Goal: Contribute content: Contribute content

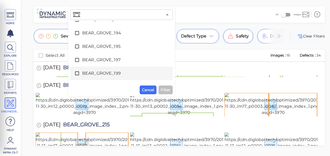
scroll to position [273, 0]
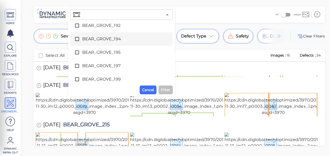
click at [77, 38] on icon at bounding box center [77, 39] width 5 height 5
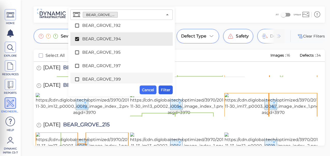
click at [169, 89] on span "Filter" at bounding box center [166, 90] width 10 height 6
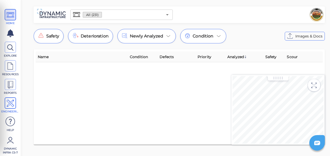
click at [11, 100] on icon at bounding box center [10, 104] width 8 height 12
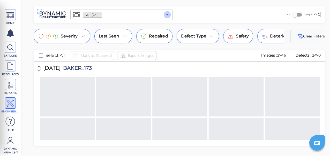
click at [167, 15] on icon "Open" at bounding box center [167, 14] width 3 height 1
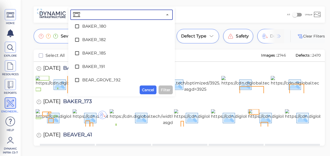
scroll to position [273, 0]
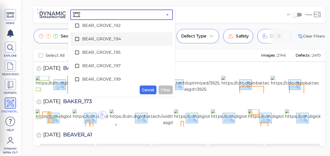
click at [79, 38] on icon at bounding box center [77, 39] width 4 height 4
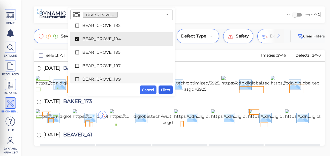
click at [165, 93] on span "Filter" at bounding box center [166, 90] width 10 height 6
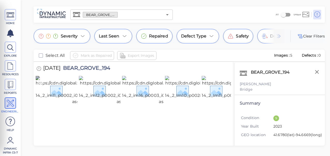
click at [65, 102] on img at bounding box center [84, 90] width 96 height 29
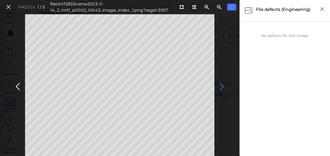
click at [221, 88] on icon at bounding box center [222, 87] width 8 height 10
click at [221, 87] on icon at bounding box center [222, 87] width 8 height 10
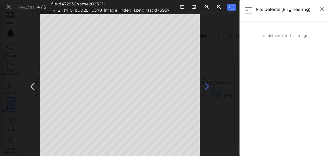
click at [205, 83] on icon at bounding box center [207, 87] width 8 height 10
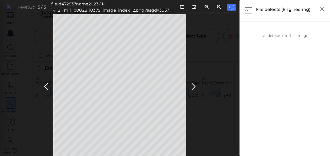
click at [7, 6] on icon at bounding box center [9, 7] width 6 height 7
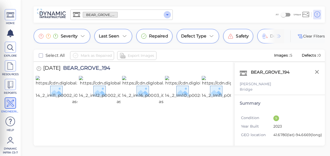
click at [168, 15] on icon "Open" at bounding box center [167, 15] width 6 height 6
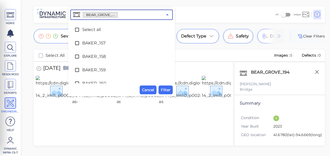
scroll to position [235, 0]
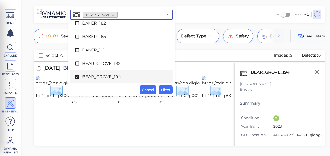
click at [76, 76] on icon at bounding box center [77, 77] width 4 height 4
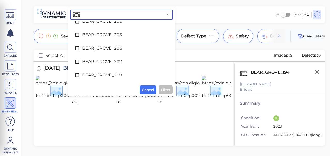
scroll to position [400, 0]
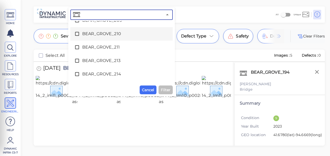
click at [79, 33] on icon at bounding box center [77, 33] width 5 height 5
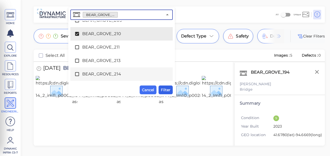
click at [170, 90] on span "Filter" at bounding box center [166, 90] width 10 height 6
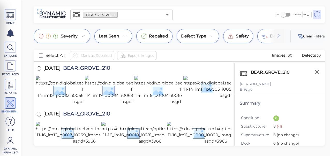
click at [75, 104] on img at bounding box center [84, 90] width 96 height 29
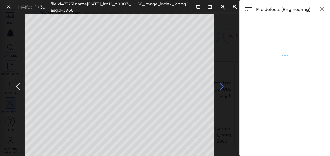
click at [223, 86] on icon at bounding box center [222, 87] width 8 height 10
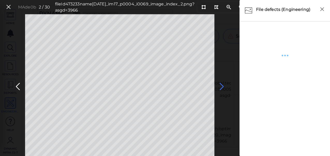
click at [221, 86] on icon at bounding box center [222, 87] width 8 height 10
click at [9, 7] on icon at bounding box center [9, 7] width 6 height 7
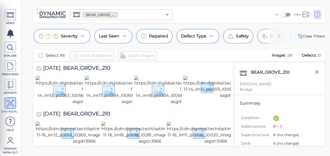
click at [168, 15] on icon "Open" at bounding box center [167, 14] width 3 height 1
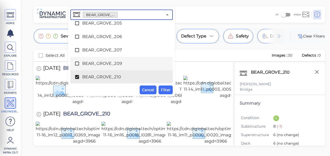
scroll to position [411, 0]
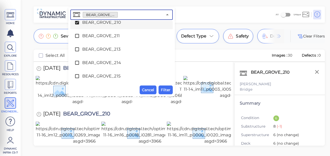
click at [76, 22] on icon at bounding box center [77, 22] width 5 height 5
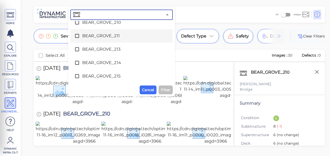
click at [79, 36] on icon at bounding box center [77, 36] width 4 height 4
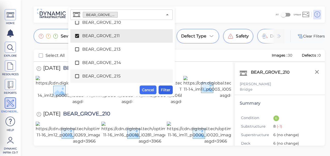
click at [167, 88] on span "Filter" at bounding box center [166, 90] width 10 height 6
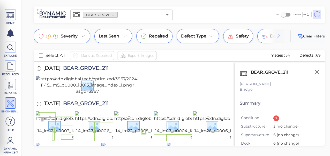
click at [85, 95] on img at bounding box center [88, 85] width 104 height 19
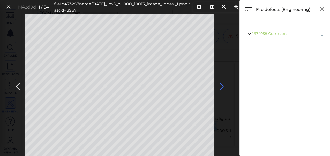
click at [222, 86] on icon at bounding box center [222, 87] width 8 height 10
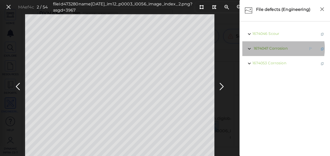
click at [274, 48] on span "Corrosion" at bounding box center [279, 48] width 18 height 5
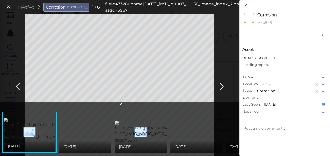
type textarea "x"
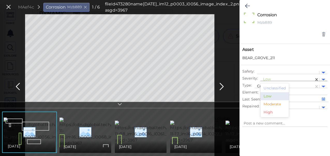
click at [269, 79] on div at bounding box center [287, 79] width 48 height 5
click at [274, 103] on div "Moderate" at bounding box center [275, 104] width 28 height 8
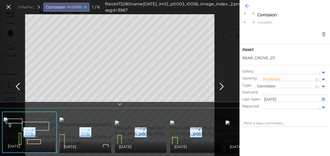
click at [248, 6] on icon at bounding box center [247, 6] width 5 height 6
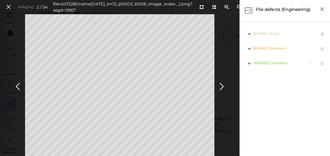
click at [278, 62] on span "Corrosion" at bounding box center [279, 63] width 18 height 5
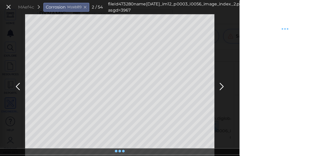
type textarea "x"
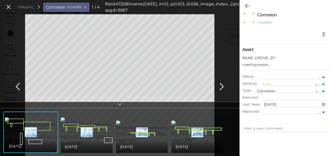
type textarea "x"
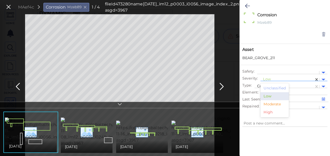
click at [268, 77] on div at bounding box center [287, 79] width 48 height 5
click at [269, 104] on div "Moderate" at bounding box center [275, 104] width 28 height 8
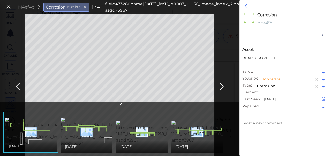
click at [247, 5] on icon at bounding box center [247, 6] width 5 height 6
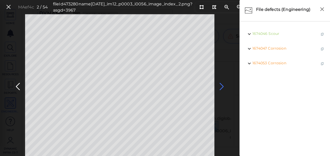
click at [223, 84] on icon at bounding box center [222, 87] width 8 height 10
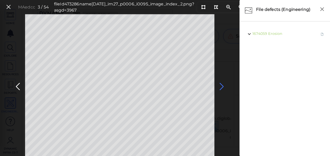
click at [222, 87] on icon at bounding box center [222, 87] width 8 height 10
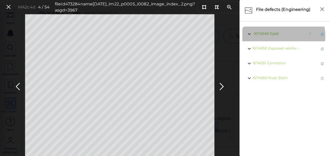
click at [274, 36] on span "1674049 Spall" at bounding box center [266, 34] width 26 height 6
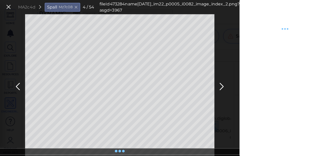
type textarea "x"
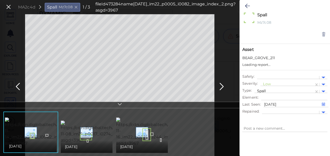
type textarea "x"
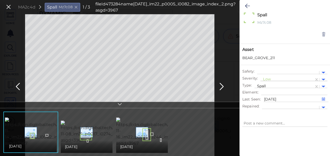
click at [270, 79] on div at bounding box center [287, 79] width 48 height 5
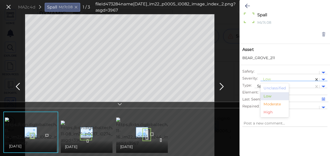
click at [268, 104] on div "Moderate" at bounding box center [275, 104] width 28 height 8
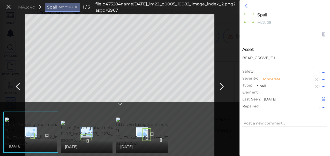
click at [245, 7] on icon at bounding box center [247, 6] width 5 height 6
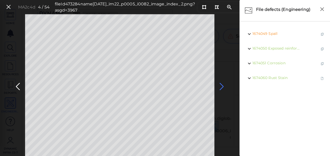
click at [221, 86] on icon at bounding box center [222, 87] width 8 height 10
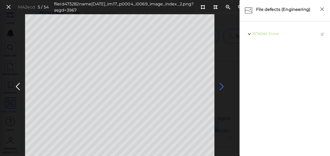
click at [223, 86] on icon at bounding box center [222, 87] width 8 height 10
click at [222, 86] on icon at bounding box center [222, 87] width 8 height 10
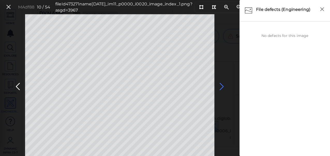
click at [222, 86] on icon at bounding box center [222, 87] width 8 height 10
click at [221, 87] on icon at bounding box center [222, 87] width 8 height 10
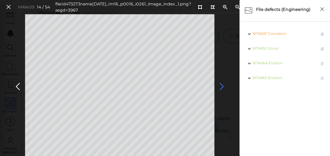
click at [220, 87] on icon at bounding box center [222, 87] width 8 height 10
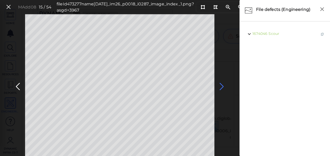
click at [220, 87] on icon at bounding box center [222, 87] width 8 height 10
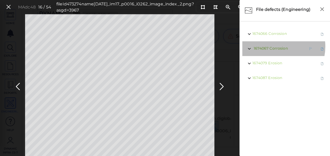
click at [275, 47] on span "Corrosion" at bounding box center [279, 48] width 18 height 5
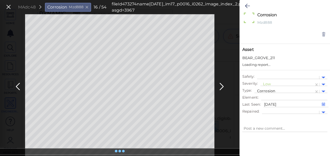
type textarea "x"
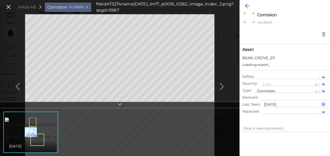
type textarea "x"
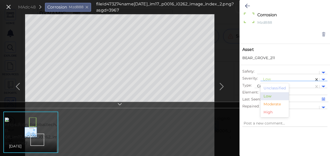
click at [268, 79] on div at bounding box center [287, 79] width 48 height 5
click at [270, 104] on div "Moderate" at bounding box center [275, 104] width 28 height 8
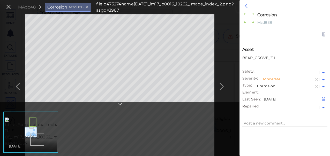
click at [248, 6] on icon at bounding box center [247, 6] width 5 height 6
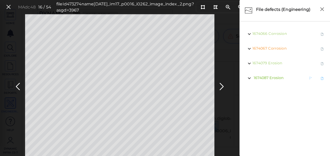
click at [273, 78] on span "Erosion" at bounding box center [277, 78] width 14 height 5
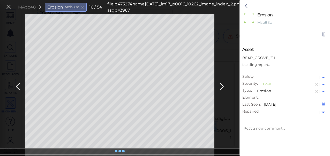
type textarea "x"
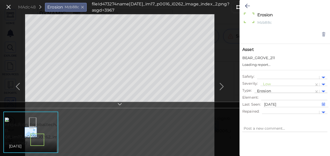
type textarea "x"
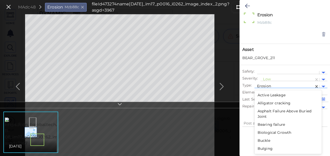
click at [269, 84] on div "Erosion" at bounding box center [284, 87] width 54 height 6
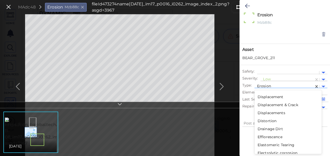
click at [268, 79] on div at bounding box center [287, 79] width 48 height 5
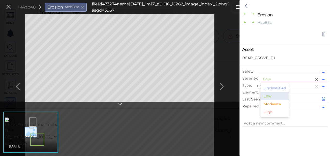
click at [273, 104] on div "Moderate" at bounding box center [275, 104] width 28 height 8
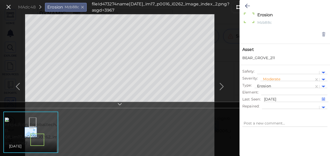
type textarea "x"
click at [245, 4] on button at bounding box center [248, 5] width 10 height 11
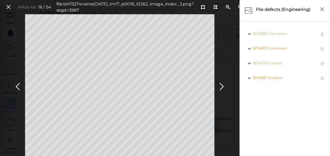
click at [222, 84] on icon at bounding box center [222, 87] width 8 height 10
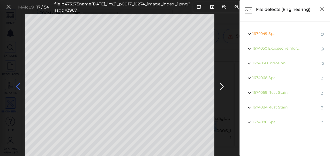
click at [19, 85] on icon at bounding box center [18, 87] width 8 height 10
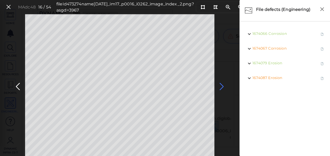
click at [222, 88] on icon at bounding box center [222, 87] width 8 height 10
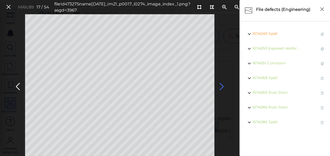
click at [222, 86] on icon at bounding box center [222, 87] width 8 height 10
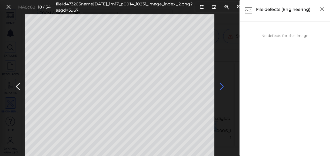
click at [222, 86] on icon at bounding box center [222, 87] width 8 height 10
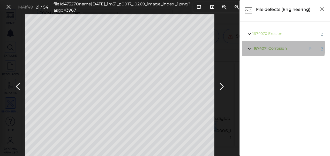
click at [274, 48] on span "Corrosion" at bounding box center [278, 48] width 18 height 5
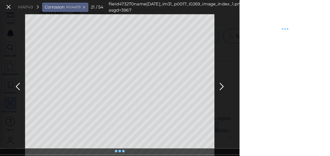
type textarea "x"
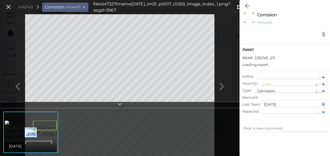
type textarea "x"
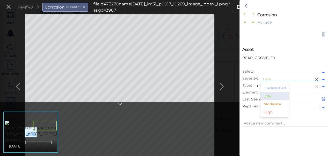
click at [272, 78] on div at bounding box center [287, 79] width 48 height 5
click at [270, 104] on div "Moderate" at bounding box center [275, 104] width 28 height 8
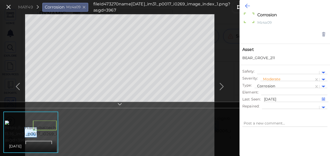
click at [244, 4] on button at bounding box center [248, 5] width 10 height 11
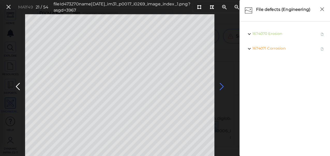
click at [220, 86] on icon at bounding box center [222, 87] width 8 height 10
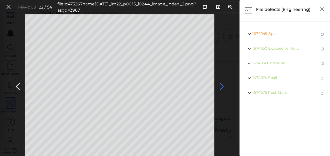
click at [221, 87] on icon at bounding box center [222, 87] width 8 height 10
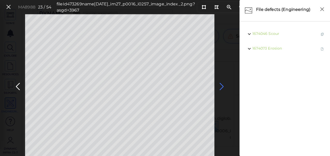
click at [222, 86] on icon at bounding box center [222, 87] width 8 height 10
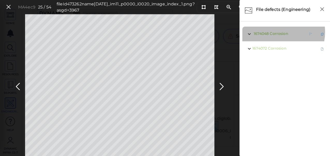
click at [274, 32] on span "Corrosion" at bounding box center [279, 33] width 18 height 5
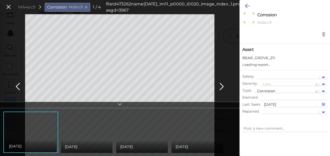
type textarea "x"
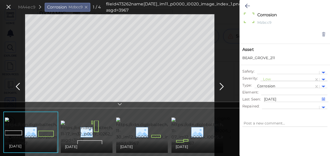
click at [268, 78] on div at bounding box center [287, 79] width 48 height 5
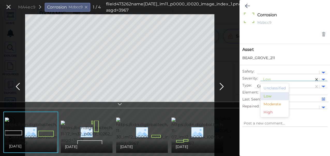
click at [269, 104] on div "Moderate" at bounding box center [275, 104] width 28 height 8
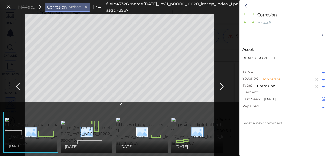
type textarea "x"
click at [247, 5] on icon at bounding box center [247, 6] width 5 height 6
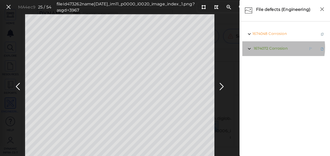
click at [274, 48] on span "Corrosion" at bounding box center [279, 48] width 18 height 5
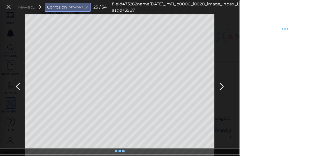
type textarea "x"
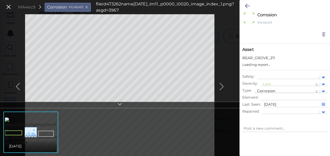
type textarea "x"
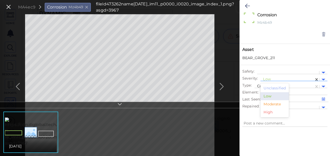
click at [268, 79] on div at bounding box center [287, 79] width 48 height 5
click at [270, 104] on div "Moderate" at bounding box center [275, 104] width 28 height 8
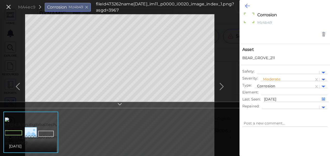
type textarea "x"
click at [249, 6] on icon at bounding box center [247, 6] width 5 height 6
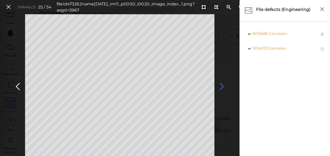
click at [221, 86] on icon at bounding box center [222, 87] width 8 height 10
click at [222, 87] on icon at bounding box center [222, 87] width 8 height 10
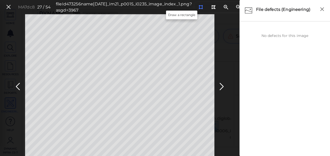
click at [199, 7] on icon at bounding box center [201, 7] width 4 height 4
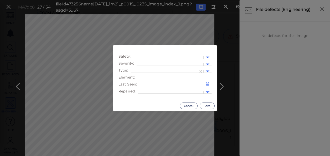
click at [171, 62] on div at bounding box center [170, 64] width 62 height 5
click at [149, 88] on div "Moderate" at bounding box center [151, 89] width 28 height 8
click at [179, 71] on div at bounding box center [164, 71] width 62 height 5
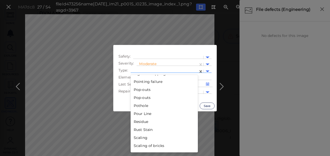
scroll to position [816, 0]
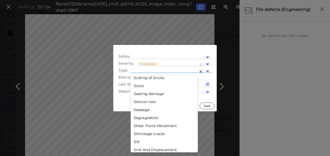
click at [143, 102] on div "Section loss" at bounding box center [164, 102] width 67 height 8
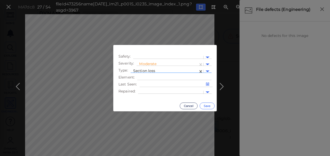
click at [209, 105] on button "Save" at bounding box center [207, 106] width 15 height 7
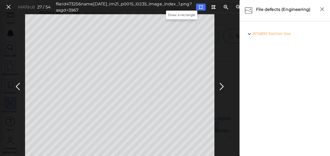
click at [196, 10] on button at bounding box center [201, 7] width 10 height 7
click at [220, 87] on icon at bounding box center [222, 87] width 8 height 10
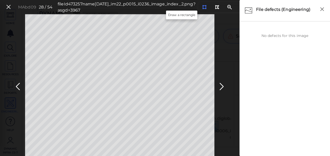
click at [202, 7] on icon at bounding box center [204, 7] width 4 height 4
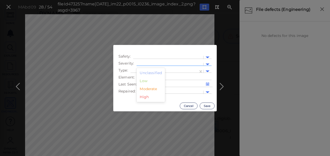
click at [154, 63] on div at bounding box center [170, 64] width 62 height 5
click at [146, 91] on div "Moderate" at bounding box center [151, 89] width 28 height 8
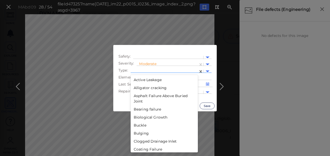
click at [175, 69] on div at bounding box center [164, 71] width 62 height 5
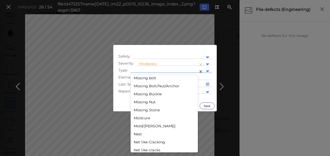
scroll to position [816, 0]
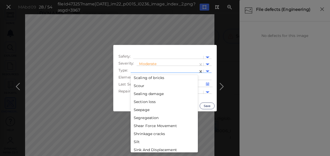
click at [141, 103] on div "Section loss" at bounding box center [164, 102] width 67 height 8
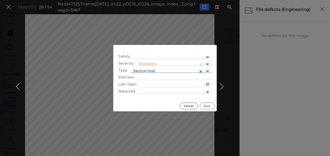
click at [207, 106] on button "Save" at bounding box center [207, 106] width 15 height 7
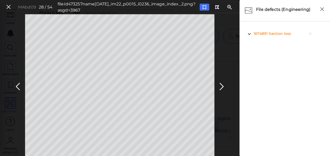
click at [270, 34] on span "Section loss" at bounding box center [280, 33] width 22 height 5
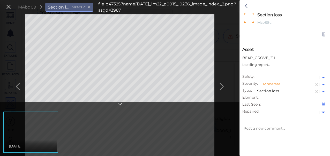
type textarea "x"
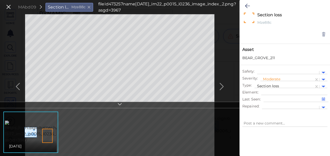
click at [48, 115] on div "MAbd09 Section loss Mze88c fileId 473257 name [DATE]_im22_p0015_i0236_image_ind…" at bounding box center [120, 85] width 240 height 142
type textarea "x"
click at [245, 6] on icon at bounding box center [247, 6] width 5 height 6
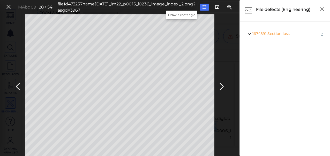
click at [200, 6] on button at bounding box center [205, 7] width 10 height 7
click at [222, 86] on icon at bounding box center [222, 87] width 8 height 10
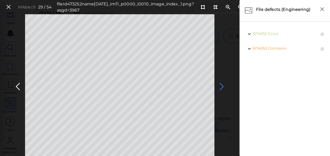
click at [226, 87] on icon at bounding box center [222, 87] width 8 height 10
click at [222, 86] on icon at bounding box center [222, 87] width 8 height 10
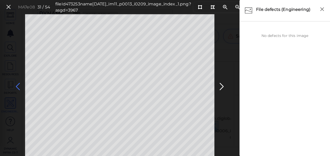
click at [20, 87] on icon at bounding box center [18, 87] width 8 height 10
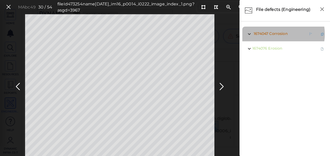
click at [275, 34] on span "Corrosion" at bounding box center [279, 33] width 18 height 5
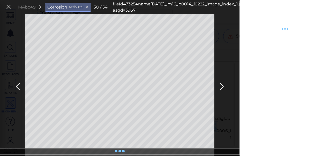
type textarea "x"
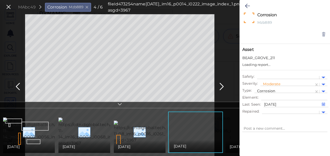
type textarea "x"
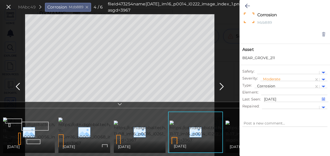
click at [119, 103] on icon at bounding box center [119, 105] width 5 height 6
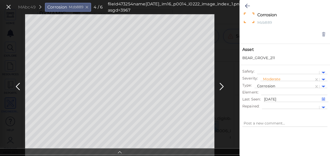
type textarea "x"
click at [248, 5] on icon at bounding box center [247, 6] width 5 height 6
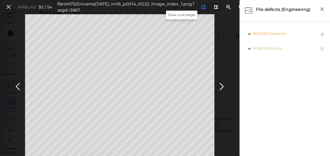
click at [201, 8] on icon at bounding box center [203, 7] width 4 height 4
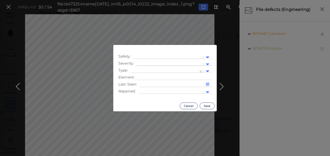
click at [164, 62] on div at bounding box center [170, 65] width 67 height 8
click at [150, 88] on div "Moderate" at bounding box center [151, 89] width 28 height 8
click at [186, 68] on div at bounding box center [165, 72] width 68 height 8
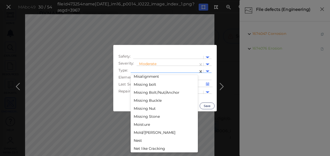
scroll to position [816, 0]
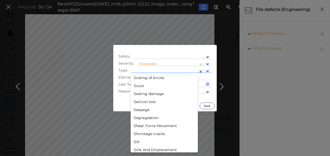
click at [143, 103] on div "Section loss" at bounding box center [164, 102] width 67 height 8
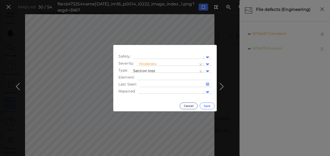
click at [204, 105] on button "Save" at bounding box center [207, 106] width 15 height 7
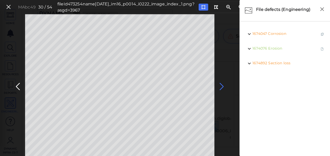
click at [223, 86] on icon at bounding box center [222, 87] width 8 height 10
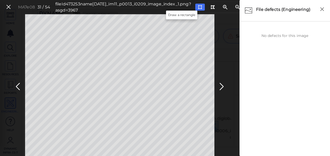
click at [198, 5] on div at bounding box center [200, 7] width 4 height 5
click at [220, 87] on icon at bounding box center [222, 87] width 8 height 10
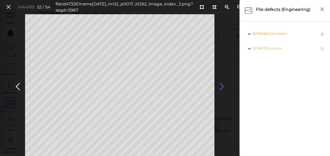
click at [220, 88] on icon at bounding box center [222, 87] width 8 height 10
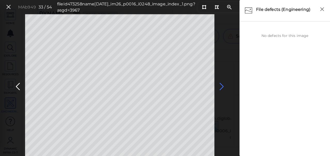
click at [221, 87] on icon at bounding box center [222, 87] width 8 height 10
click at [221, 86] on icon at bounding box center [222, 87] width 8 height 10
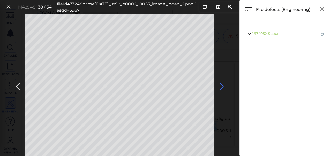
click at [221, 86] on icon at bounding box center [222, 87] width 8 height 10
click at [17, 85] on icon at bounding box center [18, 87] width 8 height 10
click at [221, 86] on icon at bounding box center [222, 87] width 8 height 10
click at [220, 87] on icon at bounding box center [222, 87] width 8 height 10
click at [221, 86] on icon at bounding box center [222, 87] width 8 height 10
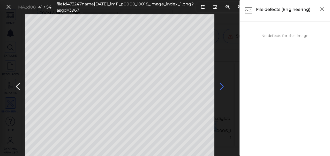
click at [221, 86] on icon at bounding box center [222, 87] width 8 height 10
click at [281, 33] on span "Corrosion" at bounding box center [279, 33] width 18 height 5
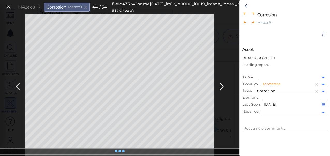
type textarea "x"
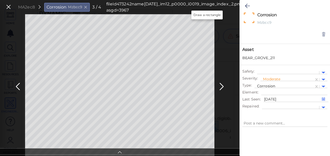
click at [252, 7] on icon at bounding box center [254, 7] width 4 height 4
type textarea "x"
click at [250, 8] on button at bounding box center [255, 7] width 10 height 7
click at [220, 88] on icon at bounding box center [222, 87] width 8 height 10
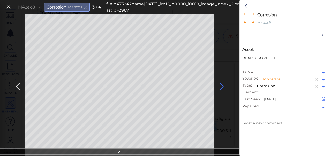
type textarea "x"
click at [247, 5] on icon at bounding box center [247, 6] width 5 height 6
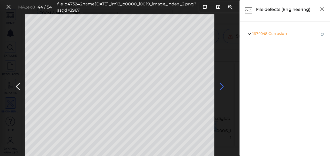
click at [220, 86] on icon at bounding box center [222, 87] width 8 height 10
click at [222, 86] on icon at bounding box center [222, 87] width 8 height 10
click at [23, 89] on button at bounding box center [17, 86] width 11 height 16
click at [220, 87] on icon at bounding box center [222, 87] width 8 height 10
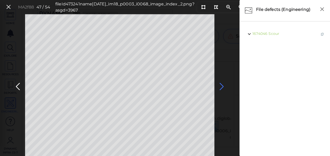
click at [220, 87] on icon at bounding box center [222, 87] width 8 height 10
click at [221, 86] on icon at bounding box center [222, 87] width 8 height 10
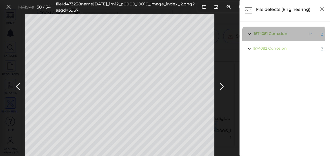
click at [277, 36] on span "1674081 Corrosion" at bounding box center [270, 34] width 35 height 6
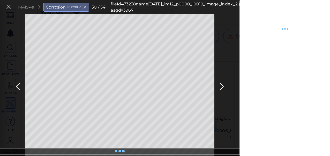
type textarea "x"
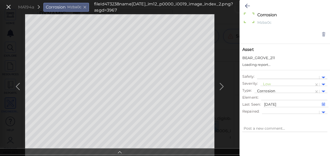
type textarea "x"
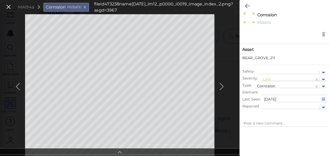
click at [268, 79] on div at bounding box center [287, 79] width 48 height 5
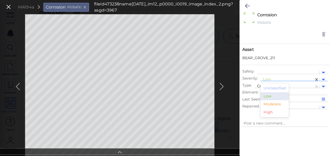
click at [269, 106] on div "Moderate" at bounding box center [275, 104] width 28 height 8
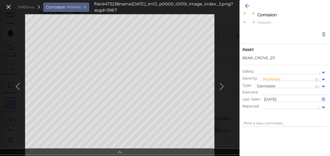
type textarea "x"
click at [248, 6] on icon at bounding box center [247, 6] width 5 height 6
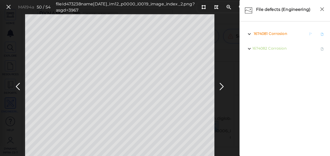
click at [272, 35] on span "Corrosion" at bounding box center [278, 33] width 18 height 5
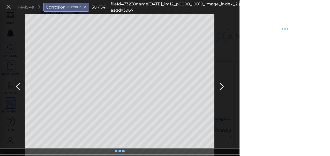
type textarea "x"
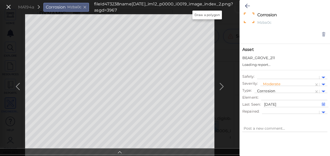
type textarea "x"
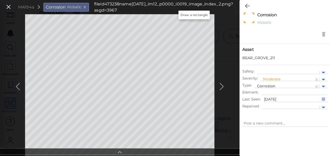
click at [240, 7] on icon at bounding box center [242, 7] width 4 height 4
type textarea "x"
click at [240, 6] on icon at bounding box center [242, 7] width 4 height 4
drag, startPoint x: 250, startPoint y: 5, endPoint x: 232, endPoint y: 11, distance: 18.4
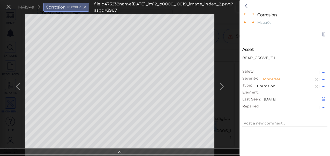
click at [250, 5] on icon at bounding box center [247, 6] width 5 height 6
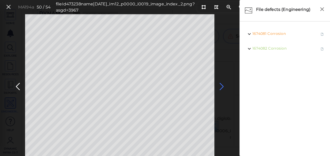
click at [220, 84] on icon at bounding box center [222, 87] width 8 height 10
click at [222, 86] on icon at bounding box center [222, 87] width 8 height 10
click at [9, 7] on icon at bounding box center [9, 7] width 6 height 7
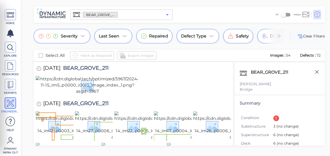
click at [167, 15] on icon "Open" at bounding box center [167, 14] width 3 height 1
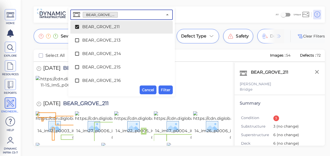
scroll to position [425, 0]
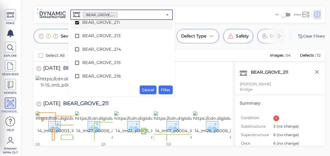
click at [76, 22] on icon at bounding box center [77, 22] width 5 height 5
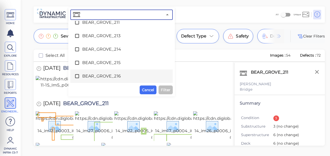
click at [78, 76] on icon at bounding box center [77, 76] width 5 height 5
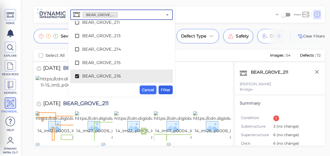
click at [165, 90] on span "Filter" at bounding box center [166, 90] width 10 height 6
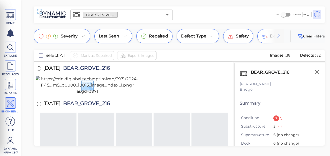
click at [100, 95] on img at bounding box center [88, 85] width 104 height 19
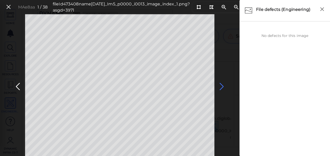
click at [221, 87] on icon at bounding box center [222, 87] width 8 height 10
click at [221, 86] on icon at bounding box center [222, 87] width 8 height 10
click at [222, 86] on icon at bounding box center [222, 87] width 8 height 10
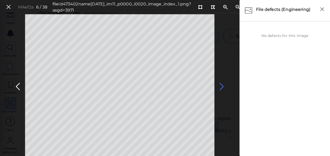
click at [221, 87] on icon at bounding box center [222, 87] width 8 height 10
click at [221, 88] on icon at bounding box center [222, 87] width 8 height 10
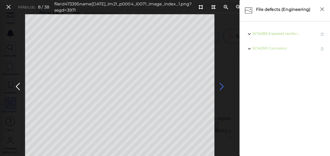
click at [222, 87] on icon at bounding box center [222, 87] width 8 height 10
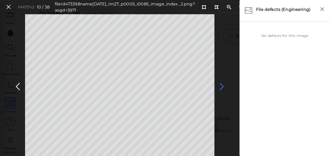
click at [222, 87] on icon at bounding box center [222, 87] width 8 height 10
click at [222, 86] on icon at bounding box center [222, 87] width 8 height 10
click at [274, 35] on span "Spall" at bounding box center [273, 33] width 9 height 5
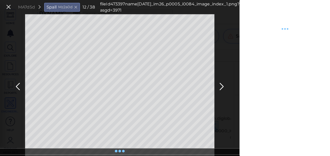
type textarea "x"
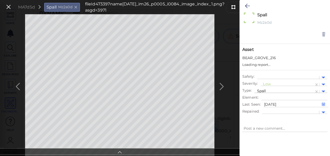
type textarea "x"
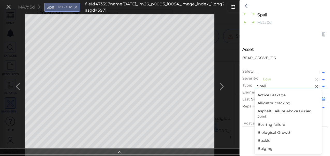
click at [266, 83] on div "Spall" at bounding box center [285, 87] width 60 height 8
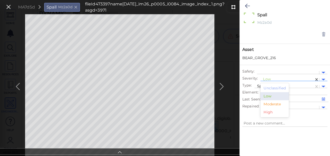
click at [267, 79] on div at bounding box center [287, 79] width 48 height 5
click at [268, 104] on div "Moderate" at bounding box center [275, 104] width 28 height 8
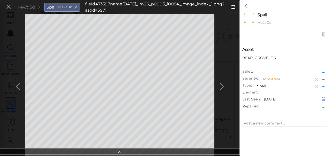
click at [248, 6] on icon at bounding box center [247, 6] width 5 height 6
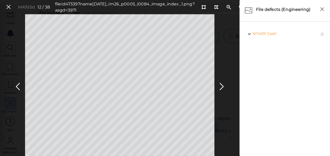
click at [222, 86] on icon at bounding box center [222, 87] width 8 height 10
click at [222, 87] on icon at bounding box center [222, 87] width 8 height 10
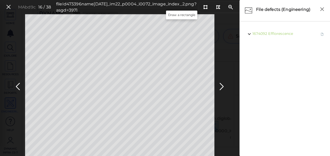
drag, startPoint x: 181, startPoint y: 8, endPoint x: 177, endPoint y: 11, distance: 4.8
click at [204, 7] on icon at bounding box center [206, 7] width 4 height 4
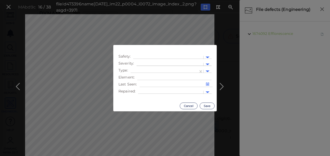
click at [157, 62] on div at bounding box center [170, 64] width 62 height 5
click at [149, 89] on div "Moderate" at bounding box center [151, 89] width 28 height 8
click at [180, 70] on div at bounding box center [164, 71] width 62 height 5
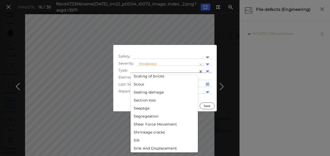
scroll to position [816, 0]
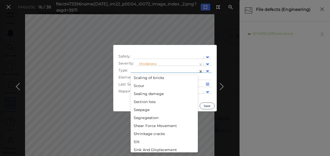
click at [145, 100] on div "Section loss" at bounding box center [164, 102] width 67 height 8
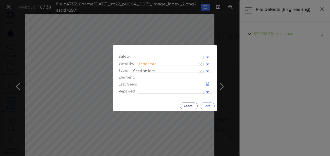
click at [207, 105] on button "Save" at bounding box center [207, 106] width 15 height 7
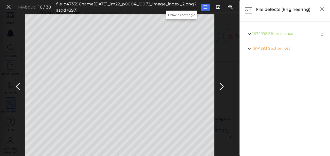
click at [201, 6] on button at bounding box center [206, 7] width 10 height 7
click at [221, 87] on icon at bounding box center [222, 87] width 8 height 10
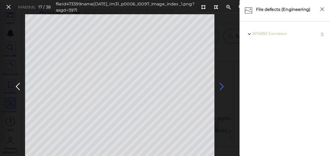
click at [223, 86] on icon at bounding box center [222, 87] width 8 height 10
click at [222, 86] on icon at bounding box center [222, 87] width 8 height 10
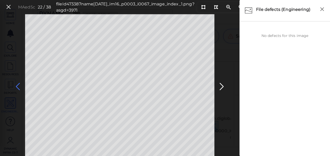
click at [18, 87] on icon at bounding box center [18, 87] width 8 height 10
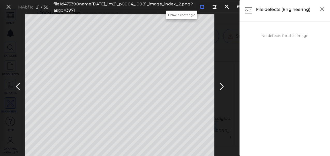
click at [200, 7] on icon at bounding box center [202, 7] width 4 height 4
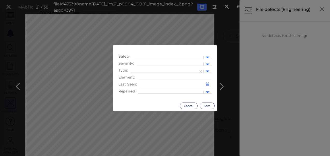
click at [174, 63] on div at bounding box center [170, 64] width 62 height 5
click at [145, 90] on div "Moderate" at bounding box center [151, 89] width 28 height 8
click at [186, 69] on div at bounding box center [164, 71] width 62 height 5
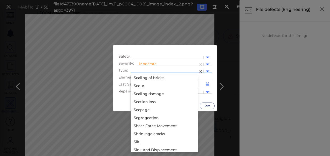
scroll to position [884, 0]
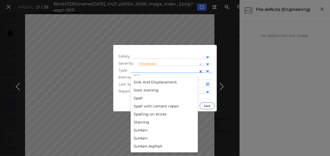
click at [140, 97] on div "Spall" at bounding box center [164, 99] width 67 height 8
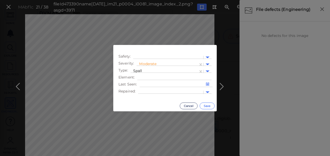
click at [209, 106] on button "Save" at bounding box center [207, 106] width 15 height 7
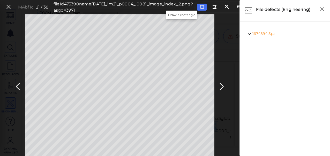
click at [200, 7] on icon at bounding box center [202, 7] width 4 height 4
click at [221, 87] on icon at bounding box center [222, 87] width 8 height 10
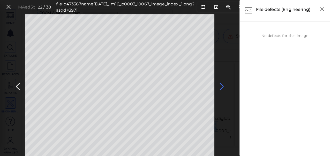
click at [221, 85] on icon at bounding box center [222, 87] width 8 height 10
click at [221, 86] on icon at bounding box center [222, 87] width 8 height 10
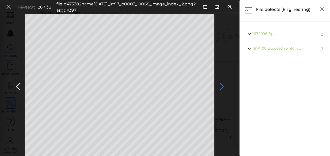
click at [221, 86] on icon at bounding box center [222, 87] width 8 height 10
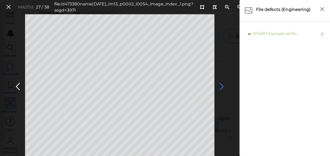
click at [221, 86] on icon at bounding box center [222, 87] width 8 height 10
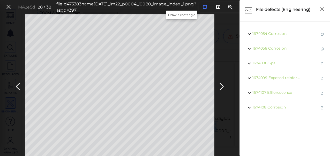
click at [203, 7] on icon at bounding box center [205, 7] width 4 height 4
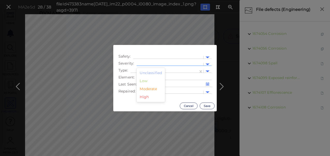
click at [170, 63] on div at bounding box center [170, 64] width 62 height 5
drag, startPoint x: 148, startPoint y: 90, endPoint x: 153, endPoint y: 85, distance: 7.7
click at [148, 90] on div "Moderate" at bounding box center [151, 89] width 28 height 8
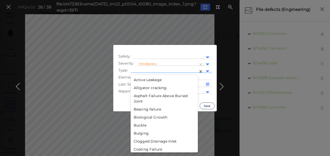
click at [178, 70] on div at bounding box center [164, 71] width 62 height 5
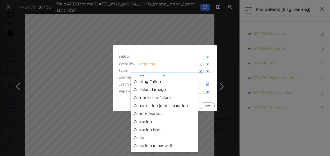
click at [140, 138] on div "Crack" at bounding box center [164, 138] width 67 height 8
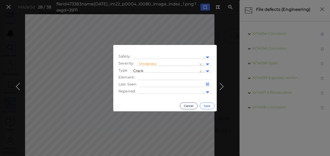
click at [207, 105] on button "Save" at bounding box center [207, 106] width 15 height 7
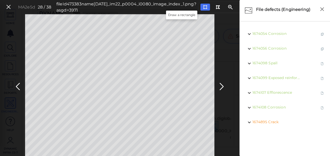
click at [203, 6] on icon at bounding box center [205, 7] width 4 height 4
click at [221, 84] on icon at bounding box center [222, 87] width 8 height 10
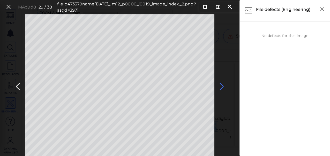
click at [220, 86] on icon at bounding box center [222, 87] width 8 height 10
click at [221, 86] on icon at bounding box center [222, 87] width 8 height 10
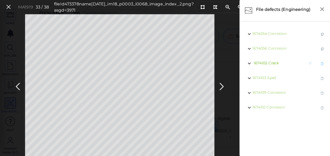
click at [269, 63] on span "Crack" at bounding box center [274, 63] width 10 height 5
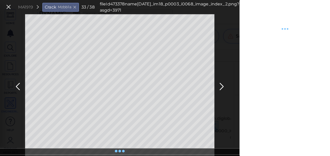
type textarea "x"
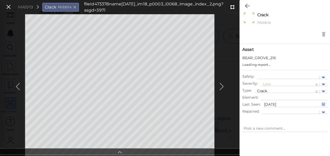
type textarea "x"
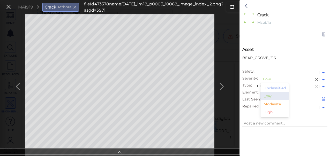
click at [273, 79] on div at bounding box center [287, 79] width 48 height 5
click at [273, 104] on div "Moderate" at bounding box center [275, 104] width 28 height 8
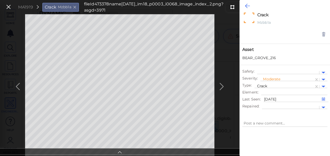
click at [248, 6] on icon at bounding box center [247, 6] width 5 height 6
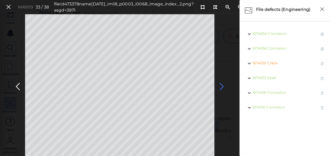
click at [221, 86] on icon at bounding box center [222, 87] width 8 height 10
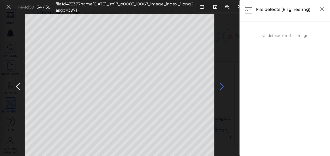
click at [221, 86] on icon at bounding box center [222, 87] width 8 height 10
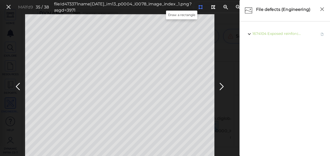
click at [199, 7] on icon at bounding box center [201, 7] width 4 height 4
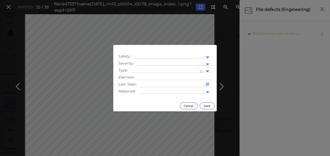
click at [162, 63] on div at bounding box center [170, 64] width 62 height 5
click at [149, 88] on div "Moderate" at bounding box center [151, 89] width 28 height 8
click at [189, 70] on div at bounding box center [164, 71] width 62 height 5
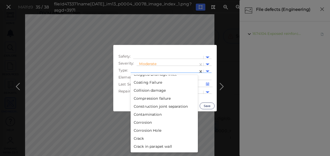
scroll to position [68, 0]
click at [143, 138] on div "Crack" at bounding box center [164, 138] width 67 height 8
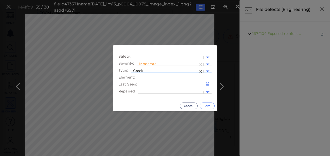
click at [206, 106] on button "Save" at bounding box center [207, 106] width 15 height 7
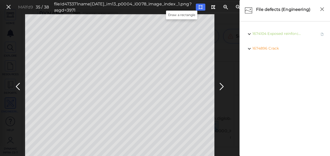
click at [199, 6] on icon at bounding box center [201, 7] width 4 height 4
click at [219, 85] on icon at bounding box center [222, 87] width 8 height 10
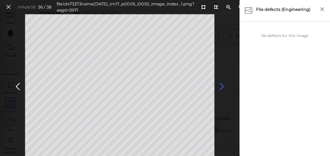
click at [221, 86] on icon at bounding box center [222, 87] width 8 height 10
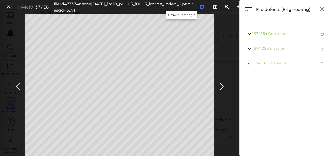
click at [200, 6] on icon at bounding box center [202, 7] width 4 height 4
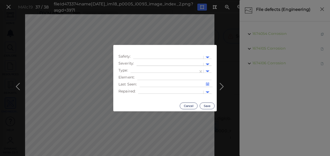
click at [175, 62] on div at bounding box center [170, 64] width 62 height 5
drag, startPoint x: 146, startPoint y: 89, endPoint x: 150, endPoint y: 86, distance: 5.1
click at [147, 89] on div "Moderate" at bounding box center [151, 89] width 28 height 8
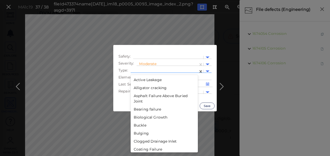
click at [178, 72] on div at bounding box center [164, 71] width 62 height 5
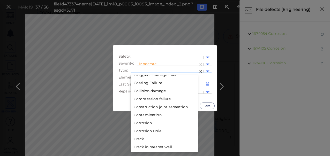
scroll to position [68, 0]
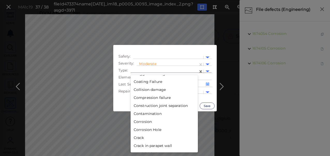
click at [140, 137] on div "Crack" at bounding box center [164, 138] width 67 height 8
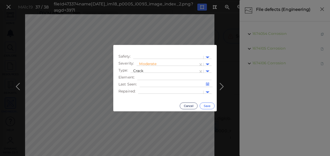
click at [203, 106] on button "Save" at bounding box center [207, 106] width 15 height 7
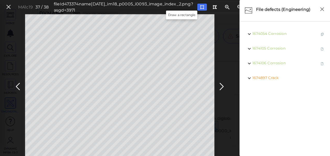
click at [200, 6] on icon at bounding box center [202, 7] width 4 height 4
click at [223, 84] on icon at bounding box center [222, 87] width 8 height 10
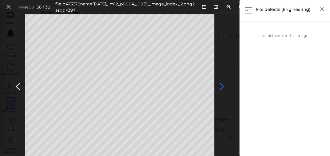
click at [220, 86] on icon at bounding box center [222, 87] width 8 height 10
click at [7, 6] on icon at bounding box center [9, 7] width 6 height 7
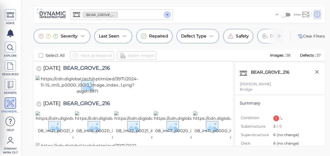
click at [167, 14] on icon "Open" at bounding box center [167, 14] width 3 height 1
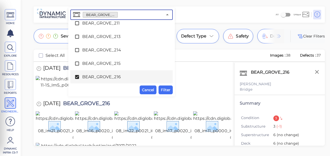
scroll to position [479, 0]
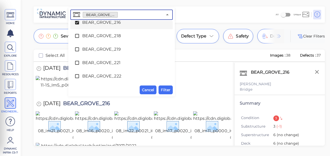
click at [76, 22] on icon at bounding box center [77, 23] width 4 height 4
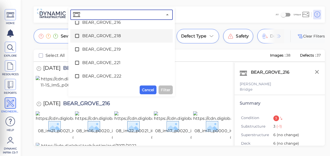
click at [77, 35] on icon at bounding box center [77, 35] width 5 height 5
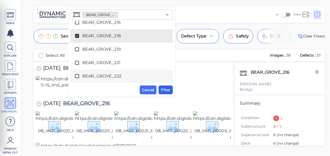
click at [171, 89] on button "Filter" at bounding box center [166, 90] width 14 height 9
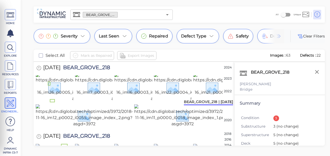
scroll to position [190, 0]
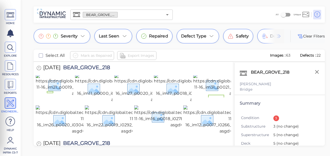
click at [58, 32] on img at bounding box center [84, 17] width 96 height 29
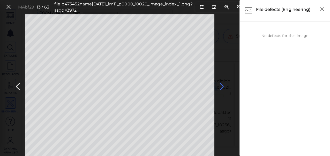
click at [225, 87] on icon at bounding box center [222, 87] width 8 height 10
click at [223, 86] on icon at bounding box center [222, 87] width 8 height 10
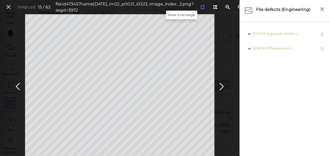
click at [201, 6] on icon at bounding box center [203, 7] width 4 height 4
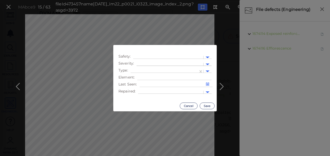
click at [156, 63] on div at bounding box center [170, 64] width 62 height 5
click at [150, 89] on div "Moderate" at bounding box center [151, 89] width 28 height 8
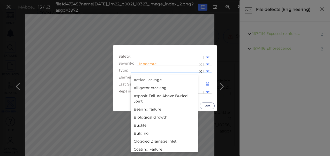
click at [173, 70] on div at bounding box center [164, 71] width 62 height 5
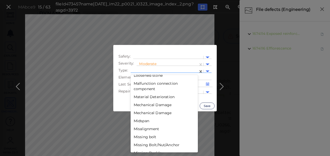
scroll to position [816, 0]
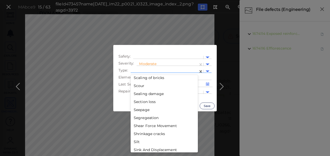
click at [148, 101] on div "Section loss" at bounding box center [164, 102] width 67 height 8
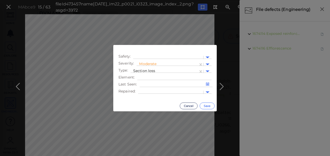
click at [204, 106] on button "Save" at bounding box center [207, 106] width 15 height 7
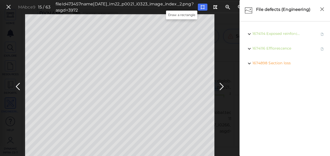
click at [201, 7] on icon at bounding box center [203, 7] width 4 height 4
click at [222, 89] on icon at bounding box center [222, 87] width 8 height 10
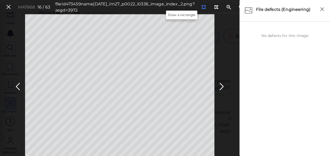
click at [202, 6] on icon at bounding box center [204, 7] width 4 height 4
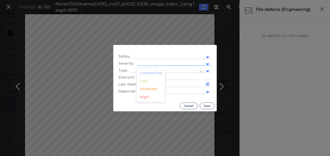
click at [156, 62] on div at bounding box center [170, 64] width 62 height 5
drag, startPoint x: 147, startPoint y: 90, endPoint x: 149, endPoint y: 88, distance: 3.3
click at [148, 90] on div "Moderate" at bounding box center [151, 89] width 28 height 8
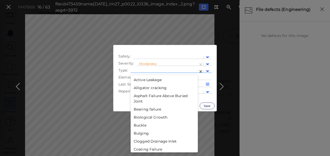
click at [177, 69] on div at bounding box center [164, 71] width 62 height 5
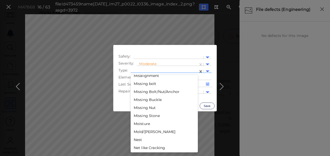
scroll to position [816, 0]
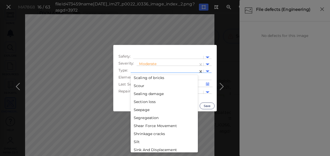
click at [146, 103] on div "Section loss" at bounding box center [164, 102] width 67 height 8
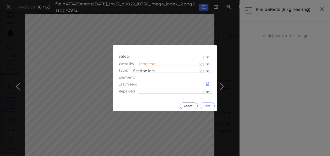
click at [207, 106] on button "Save" at bounding box center [207, 106] width 15 height 7
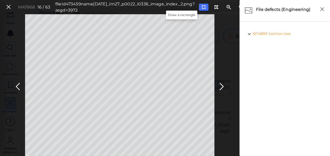
click at [202, 6] on icon at bounding box center [204, 7] width 4 height 4
click at [222, 88] on icon at bounding box center [222, 87] width 8 height 10
click at [201, 5] on icon at bounding box center [203, 7] width 4 height 4
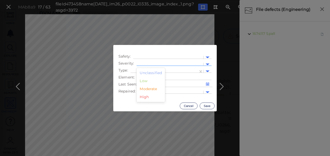
click at [151, 62] on div at bounding box center [170, 64] width 62 height 5
click at [151, 88] on div "Moderate" at bounding box center [151, 89] width 28 height 8
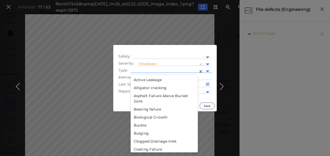
click at [170, 69] on div at bounding box center [164, 71] width 62 height 5
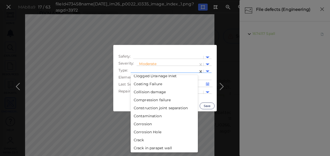
scroll to position [68, 0]
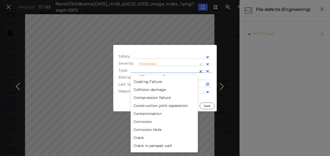
click at [144, 137] on div "Crack" at bounding box center [164, 138] width 67 height 8
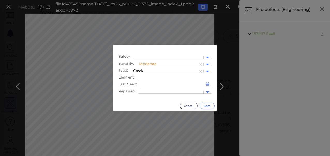
click at [210, 106] on button "Save" at bounding box center [207, 106] width 15 height 7
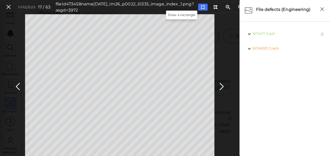
click at [201, 6] on icon at bounding box center [203, 7] width 4 height 4
click at [223, 88] on icon at bounding box center [222, 87] width 8 height 10
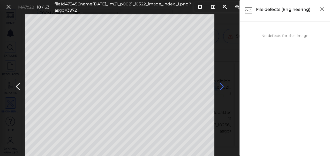
click at [223, 86] on icon at bounding box center [222, 87] width 8 height 10
click at [223, 87] on icon at bounding box center [222, 87] width 8 height 10
click at [221, 84] on icon at bounding box center [222, 87] width 8 height 10
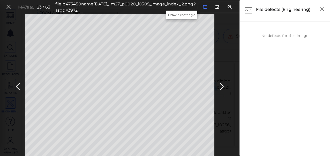
click at [203, 7] on icon at bounding box center [205, 7] width 4 height 4
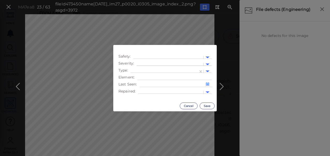
click at [149, 65] on div at bounding box center [170, 64] width 62 height 5
click at [147, 91] on div "Moderate" at bounding box center [151, 89] width 28 height 8
click at [174, 69] on div at bounding box center [165, 72] width 68 height 8
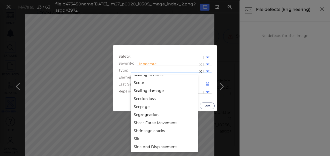
scroll to position [816, 0]
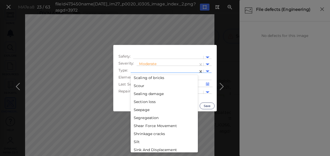
click at [147, 101] on div "Section loss" at bounding box center [164, 102] width 67 height 8
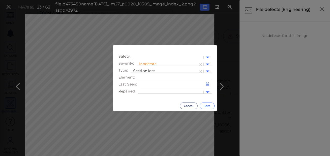
click at [209, 106] on button "Save" at bounding box center [207, 106] width 15 height 7
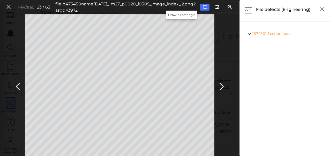
click at [203, 7] on icon at bounding box center [205, 7] width 4 height 4
click at [223, 86] on icon at bounding box center [222, 87] width 8 height 10
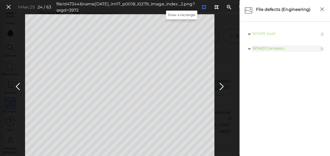
click at [202, 6] on icon at bounding box center [204, 7] width 4 height 4
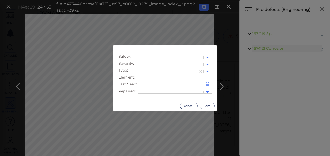
click at [154, 64] on div at bounding box center [170, 64] width 62 height 5
click at [149, 89] on div "Moderate" at bounding box center [151, 89] width 28 height 8
click at [165, 69] on div at bounding box center [165, 72] width 68 height 8
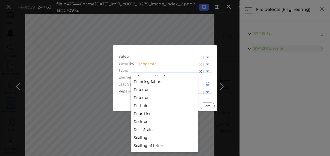
scroll to position [816, 0]
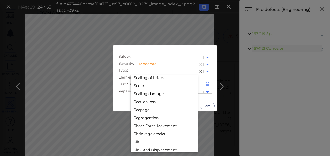
click at [147, 102] on div "Section loss" at bounding box center [164, 102] width 67 height 8
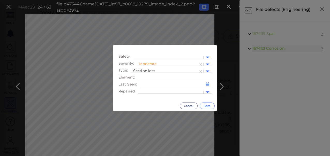
click at [209, 104] on button "Save" at bounding box center [207, 106] width 15 height 7
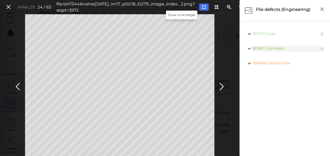
click at [202, 5] on icon at bounding box center [204, 7] width 4 height 4
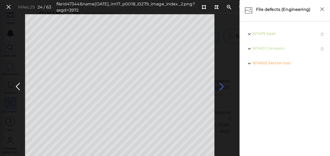
click at [223, 86] on icon at bounding box center [222, 87] width 8 height 10
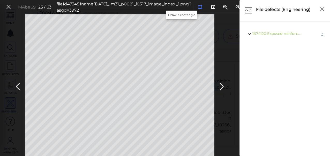
click at [198, 6] on icon at bounding box center [200, 7] width 4 height 4
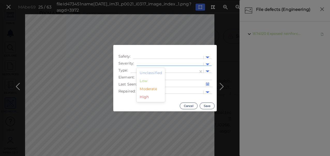
click at [162, 63] on div at bounding box center [170, 64] width 62 height 5
click at [145, 91] on div "Moderate" at bounding box center [151, 89] width 28 height 8
click at [158, 70] on div at bounding box center [164, 71] width 62 height 5
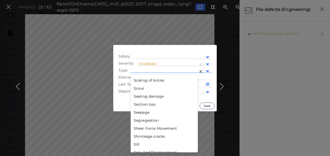
scroll to position [816, 0]
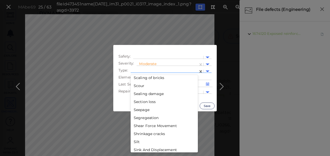
click at [141, 102] on div "Section loss" at bounding box center [164, 102] width 67 height 8
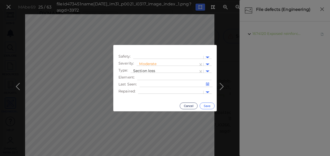
click at [204, 106] on button "Save" at bounding box center [207, 106] width 15 height 7
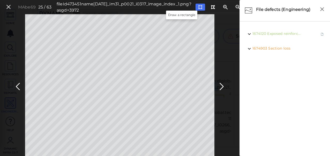
click at [198, 8] on icon at bounding box center [200, 7] width 4 height 4
click at [221, 86] on icon at bounding box center [222, 87] width 8 height 10
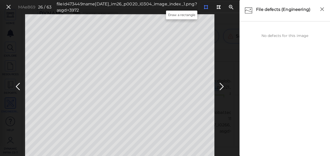
click at [204, 5] on icon at bounding box center [206, 7] width 4 height 4
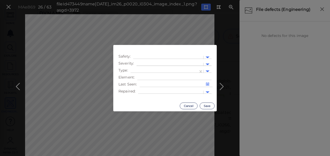
click at [148, 63] on div at bounding box center [170, 64] width 62 height 5
click at [148, 89] on div "Moderate" at bounding box center [151, 89] width 28 height 8
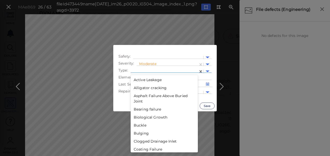
click at [175, 69] on div at bounding box center [164, 71] width 62 height 5
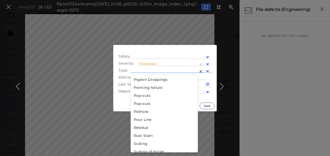
scroll to position [816, 0]
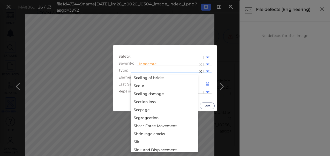
click at [147, 103] on div "Section loss" at bounding box center [164, 102] width 67 height 8
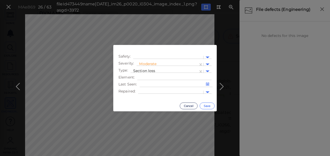
click at [211, 105] on button "Save" at bounding box center [207, 106] width 15 height 7
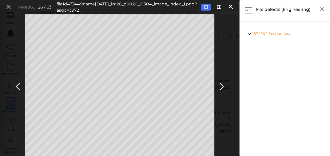
click at [200, 11] on div at bounding box center [231, 7] width 63 height 10
click at [204, 6] on icon at bounding box center [206, 7] width 4 height 4
click at [220, 84] on icon at bounding box center [222, 87] width 8 height 10
click at [222, 87] on icon at bounding box center [222, 87] width 8 height 10
click at [222, 86] on icon at bounding box center [222, 87] width 8 height 10
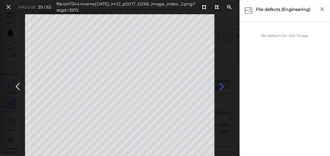
click at [222, 86] on icon at bounding box center [222, 87] width 8 height 10
click at [202, 5] on div at bounding box center [204, 7] width 4 height 5
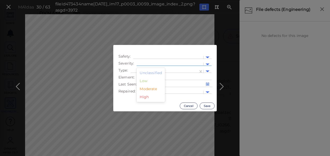
click at [153, 62] on div at bounding box center [170, 64] width 62 height 5
click at [153, 88] on div "Moderate" at bounding box center [151, 89] width 28 height 8
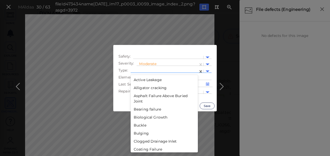
click at [184, 70] on div at bounding box center [164, 71] width 62 height 5
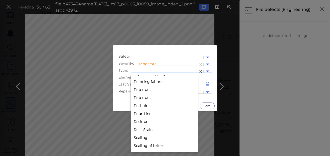
scroll to position [816, 0]
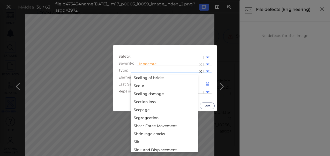
click at [142, 102] on div "Section loss" at bounding box center [164, 102] width 67 height 8
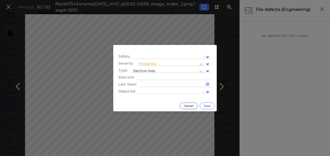
click at [205, 105] on button "Save" at bounding box center [207, 106] width 15 height 7
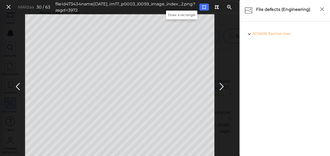
click at [200, 8] on button at bounding box center [205, 7] width 10 height 7
click at [224, 87] on icon at bounding box center [222, 87] width 8 height 10
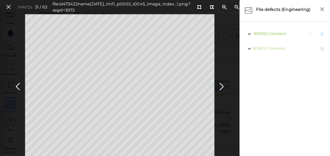
click at [279, 33] on span "Corrosion" at bounding box center [278, 33] width 18 height 5
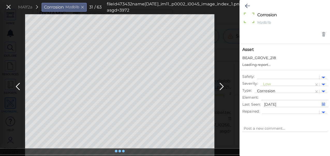
type textarea "x"
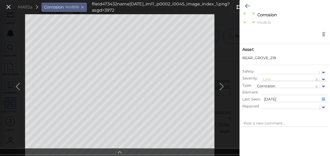
click at [268, 79] on div at bounding box center [287, 79] width 48 height 5
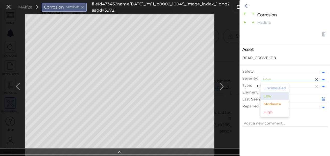
click at [271, 104] on div "Moderate" at bounding box center [275, 104] width 28 height 8
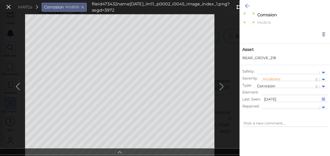
click at [245, 5] on icon at bounding box center [247, 6] width 5 height 6
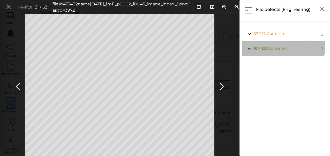
click at [273, 47] on span "Corrosion" at bounding box center [278, 48] width 18 height 5
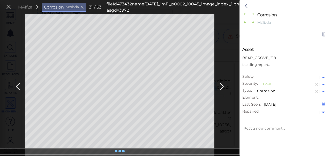
type textarea "x"
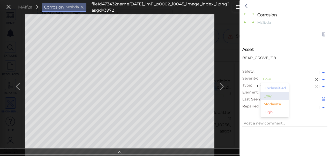
click at [269, 78] on div at bounding box center [287, 79] width 48 height 5
click at [267, 103] on div "Moderate" at bounding box center [275, 104] width 28 height 8
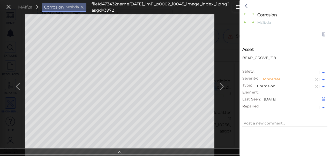
type textarea "x"
click at [248, 5] on icon at bounding box center [247, 6] width 5 height 6
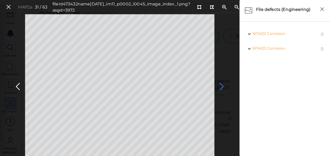
click at [220, 87] on icon at bounding box center [222, 87] width 8 height 10
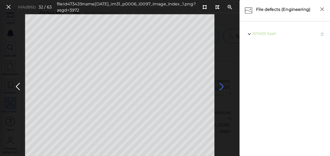
click at [223, 85] on icon at bounding box center [222, 87] width 8 height 10
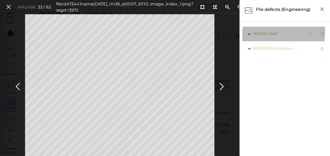
click at [273, 33] on span "Spall" at bounding box center [273, 33] width 9 height 5
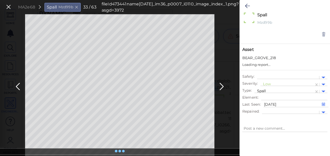
type textarea "x"
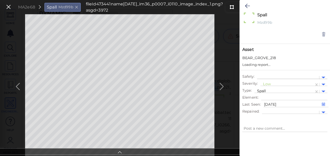
type textarea "x"
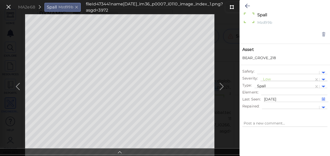
click at [275, 78] on div at bounding box center [287, 79] width 48 height 5
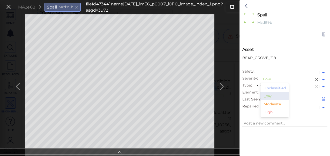
click at [267, 104] on div "Moderate" at bounding box center [275, 104] width 28 height 8
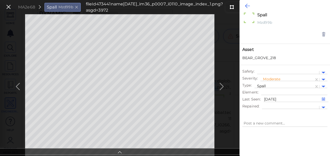
click at [245, 5] on icon at bounding box center [247, 6] width 5 height 6
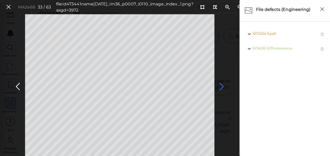
click at [222, 86] on icon at bounding box center [222, 87] width 8 height 10
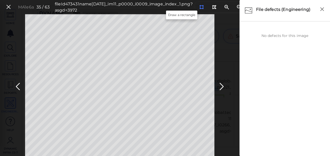
click at [200, 8] on icon at bounding box center [202, 7] width 4 height 4
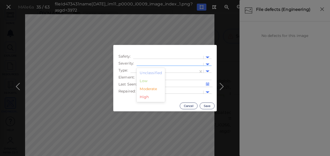
click at [147, 64] on div at bounding box center [170, 64] width 62 height 5
click at [147, 89] on div "Moderate" at bounding box center [151, 89] width 28 height 8
click at [180, 69] on div at bounding box center [165, 72] width 68 height 8
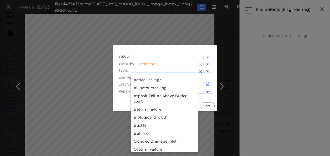
scroll to position [68, 0]
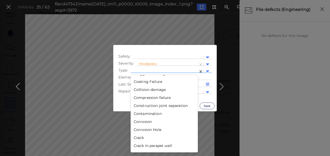
click at [141, 123] on div "Corrosion" at bounding box center [164, 122] width 67 height 8
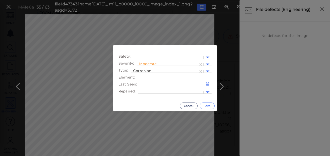
click at [211, 105] on button "Save" at bounding box center [207, 106] width 15 height 7
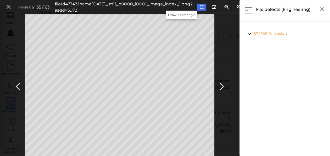
click at [200, 6] on icon at bounding box center [202, 7] width 4 height 4
click at [221, 86] on icon at bounding box center [222, 87] width 8 height 10
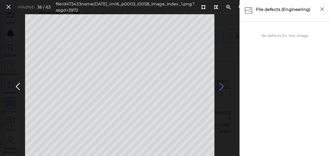
click at [221, 86] on icon at bounding box center [222, 87] width 8 height 10
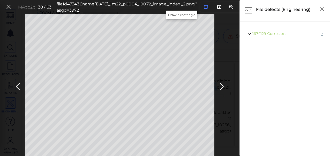
click at [204, 8] on icon at bounding box center [206, 7] width 4 height 4
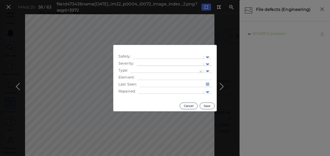
click at [190, 64] on div at bounding box center [170, 64] width 62 height 5
drag, startPoint x: 147, startPoint y: 90, endPoint x: 169, endPoint y: 75, distance: 26.2
click at [148, 89] on div "Moderate" at bounding box center [151, 89] width 28 height 8
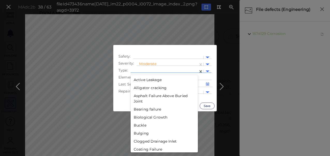
click at [187, 71] on div at bounding box center [164, 71] width 62 height 5
click at [198, 108] on div "Cancel Save" at bounding box center [165, 106] width 104 height 11
click at [191, 70] on div at bounding box center [164, 71] width 62 height 5
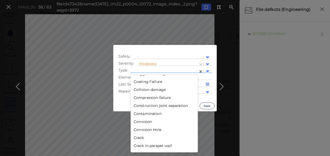
click at [137, 136] on div "Crack" at bounding box center [164, 138] width 67 height 8
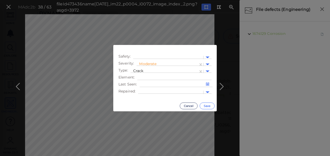
click at [208, 106] on button "Save" at bounding box center [207, 106] width 15 height 7
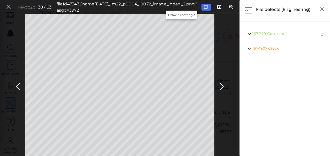
click at [204, 6] on icon at bounding box center [206, 7] width 4 height 4
click at [223, 85] on icon at bounding box center [222, 87] width 8 height 10
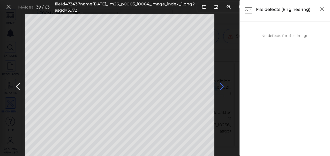
click at [223, 87] on icon at bounding box center [222, 87] width 8 height 10
click at [203, 6] on icon at bounding box center [205, 7] width 4 height 4
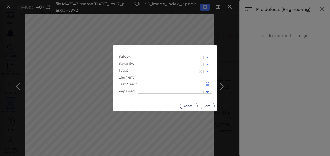
click at [165, 64] on div at bounding box center [170, 64] width 62 height 5
click at [151, 89] on div "Moderate" at bounding box center [151, 89] width 28 height 8
click at [161, 70] on div at bounding box center [164, 71] width 62 height 5
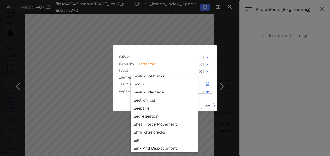
scroll to position [816, 0]
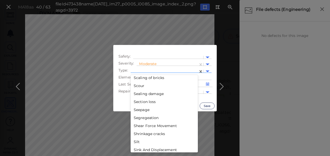
click at [141, 101] on div "Section loss" at bounding box center [164, 102] width 67 height 8
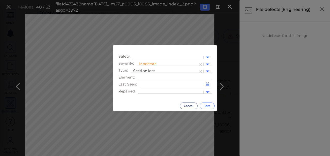
click at [209, 105] on button "Save" at bounding box center [207, 106] width 15 height 7
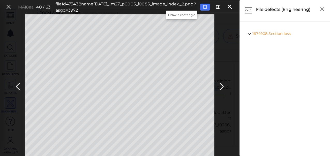
click at [203, 7] on icon at bounding box center [205, 7] width 4 height 4
click at [203, 6] on icon at bounding box center [205, 7] width 4 height 4
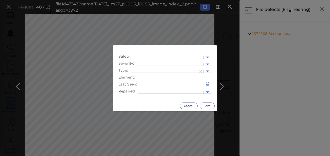
click at [148, 64] on div at bounding box center [170, 64] width 62 height 5
click at [150, 89] on div "Moderate" at bounding box center [151, 89] width 28 height 8
click at [157, 71] on div at bounding box center [164, 71] width 62 height 5
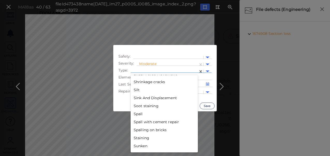
scroll to position [884, 0]
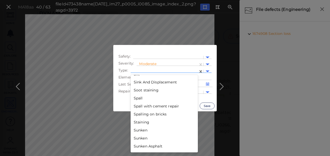
click at [140, 100] on div "Spall" at bounding box center [164, 99] width 67 height 8
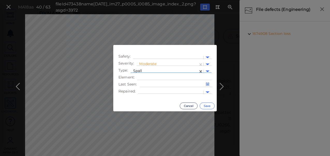
click at [205, 105] on button "Save" at bounding box center [207, 106] width 15 height 7
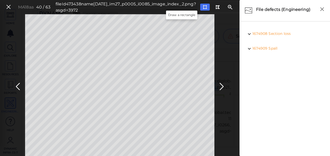
click at [200, 7] on button at bounding box center [205, 7] width 10 height 7
drag, startPoint x: 220, startPoint y: 86, endPoint x: 222, endPoint y: 86, distance: 2.6
click at [220, 86] on icon at bounding box center [222, 87] width 8 height 10
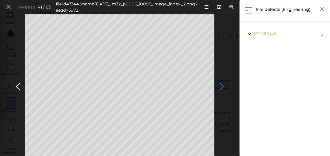
click at [222, 88] on icon at bounding box center [222, 87] width 8 height 10
click at [222, 86] on icon at bounding box center [222, 87] width 8 height 10
click at [222, 85] on icon at bounding box center [222, 87] width 8 height 10
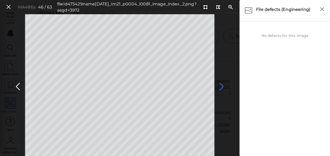
click at [222, 85] on icon at bounding box center [222, 87] width 8 height 10
click at [203, 7] on icon at bounding box center [205, 7] width 4 height 4
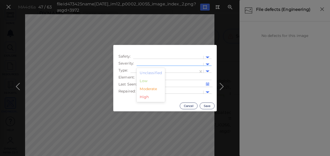
click at [149, 63] on div at bounding box center [170, 64] width 62 height 5
click at [149, 91] on div "Moderate" at bounding box center [151, 89] width 28 height 8
click at [163, 70] on div at bounding box center [164, 71] width 62 height 5
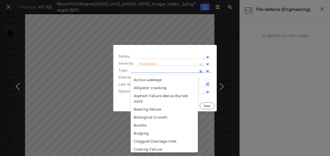
scroll to position [68, 0]
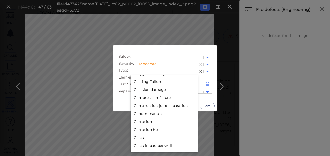
click at [144, 122] on div "Corrosion" at bounding box center [164, 122] width 67 height 8
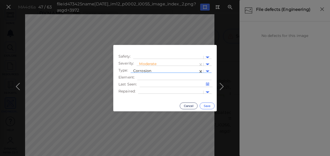
click at [212, 105] on button "Save" at bounding box center [207, 106] width 15 height 7
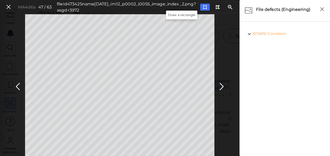
click at [203, 7] on icon at bounding box center [205, 7] width 4 height 4
click at [220, 86] on icon at bounding box center [222, 87] width 8 height 10
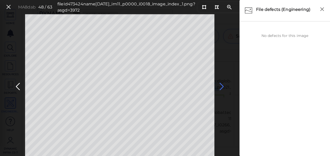
click at [222, 88] on icon at bounding box center [222, 87] width 8 height 10
click at [222, 87] on icon at bounding box center [222, 87] width 8 height 10
click at [200, 5] on button at bounding box center [205, 7] width 10 height 7
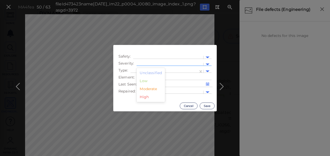
click at [152, 62] on div at bounding box center [170, 64] width 62 height 5
click at [153, 89] on div "Moderate" at bounding box center [151, 89] width 28 height 8
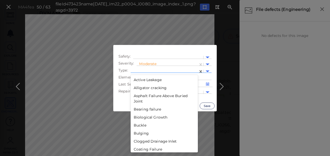
click at [178, 70] on div at bounding box center [164, 71] width 62 height 5
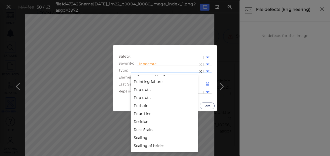
scroll to position [816, 0]
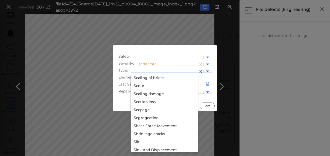
click at [148, 102] on div "Section loss" at bounding box center [164, 102] width 67 height 8
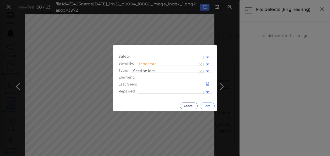
click at [209, 107] on button "Save" at bounding box center [207, 106] width 15 height 7
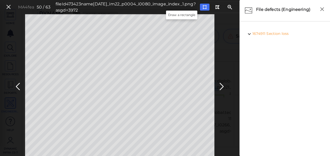
click at [203, 6] on icon at bounding box center [205, 7] width 4 height 4
click at [221, 85] on icon at bounding box center [222, 87] width 8 height 10
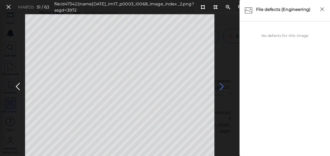
click at [222, 88] on icon at bounding box center [222, 87] width 8 height 10
click at [222, 87] on icon at bounding box center [222, 87] width 8 height 10
click at [222, 86] on icon at bounding box center [222, 87] width 8 height 10
click at [202, 5] on icon at bounding box center [204, 7] width 4 height 4
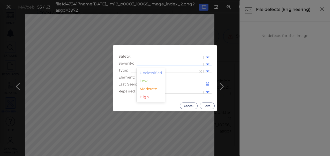
click at [170, 63] on div at bounding box center [170, 64] width 62 height 5
click at [156, 91] on div "Moderate" at bounding box center [151, 89] width 28 height 8
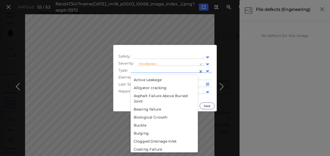
click at [177, 70] on div at bounding box center [164, 71] width 62 height 5
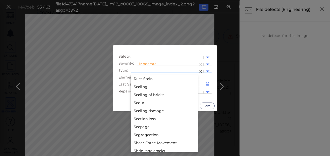
scroll to position [794, 0]
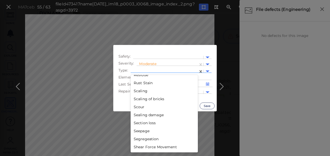
click at [145, 122] on div "Section loss" at bounding box center [164, 123] width 67 height 8
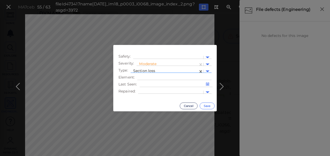
click at [206, 105] on button "Save" at bounding box center [207, 106] width 15 height 7
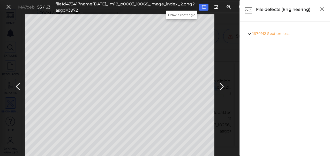
click at [202, 7] on icon at bounding box center [204, 7] width 4 height 4
click at [223, 84] on icon at bounding box center [222, 87] width 8 height 10
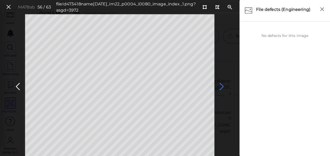
click at [221, 86] on icon at bounding box center [222, 87] width 8 height 10
click at [201, 6] on icon at bounding box center [203, 7] width 4 height 4
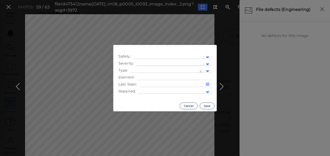
click at [156, 63] on div at bounding box center [170, 64] width 62 height 5
click at [149, 90] on div "Moderate" at bounding box center [151, 89] width 28 height 8
click at [181, 70] on div at bounding box center [164, 71] width 62 height 5
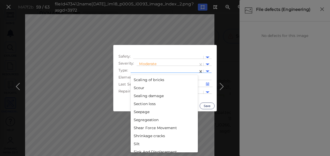
scroll to position [816, 0]
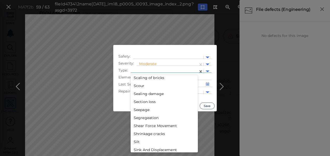
click at [149, 102] on div "Section loss" at bounding box center [164, 102] width 67 height 8
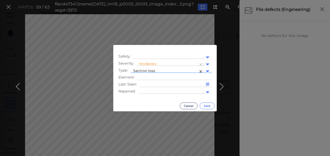
click at [209, 105] on button "Save" at bounding box center [207, 106] width 15 height 7
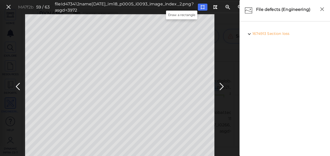
click at [198, 7] on button at bounding box center [203, 7] width 10 height 7
click at [222, 86] on icon at bounding box center [222, 87] width 8 height 10
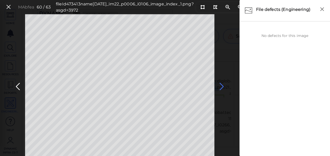
click at [222, 86] on icon at bounding box center [222, 87] width 8 height 10
click at [203, 6] on icon at bounding box center [205, 7] width 4 height 4
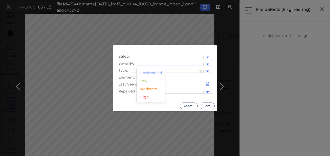
click at [155, 64] on div at bounding box center [170, 64] width 62 height 5
click at [152, 88] on div "Moderate" at bounding box center [151, 89] width 28 height 8
click at [162, 71] on div at bounding box center [164, 71] width 62 height 5
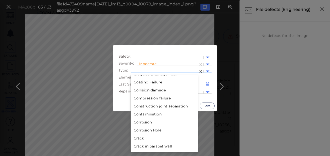
scroll to position [68, 0]
drag, startPoint x: 145, startPoint y: 122, endPoint x: 185, endPoint y: 115, distance: 40.6
click at [145, 122] on div "Corrosion" at bounding box center [164, 122] width 67 height 8
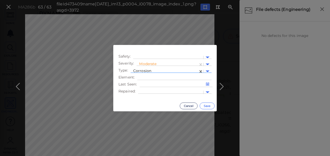
click at [208, 105] on button "Save" at bounding box center [207, 106] width 15 height 7
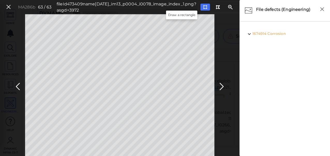
click at [203, 7] on icon at bounding box center [205, 7] width 4 height 4
click at [219, 88] on icon at bounding box center [222, 87] width 8 height 10
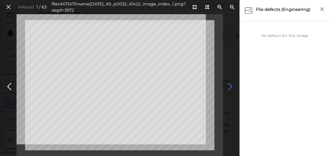
click at [230, 85] on icon at bounding box center [230, 87] width 8 height 10
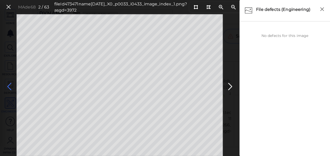
click at [8, 86] on icon at bounding box center [9, 87] width 8 height 10
click at [229, 87] on icon at bounding box center [230, 87] width 8 height 10
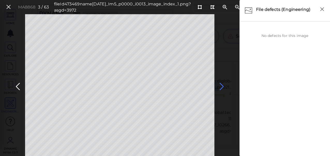
click at [219, 85] on icon at bounding box center [222, 87] width 8 height 10
click at [18, 84] on icon at bounding box center [18, 87] width 8 height 10
click at [198, 6] on icon at bounding box center [200, 7] width 4 height 4
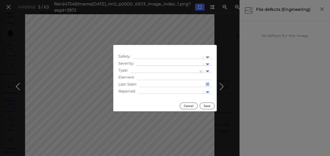
click at [158, 63] on div at bounding box center [170, 64] width 62 height 5
click at [150, 90] on div "Moderate" at bounding box center [151, 89] width 28 height 8
click at [190, 71] on div at bounding box center [164, 71] width 62 height 5
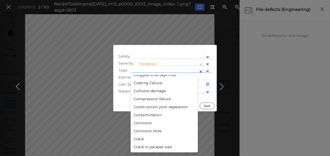
scroll to position [68, 0]
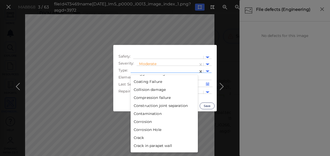
click at [148, 121] on div "Corrosion" at bounding box center [164, 122] width 67 height 8
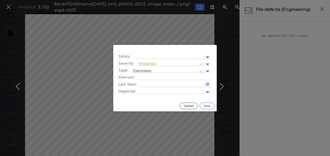
click at [210, 107] on button "Save" at bounding box center [207, 106] width 15 height 7
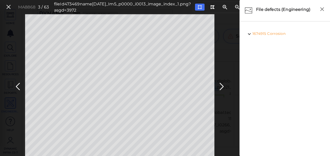
click at [272, 33] on span "Corrosion" at bounding box center [276, 33] width 18 height 5
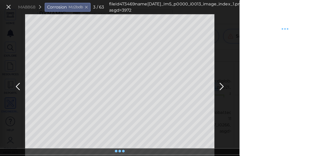
type textarea "x"
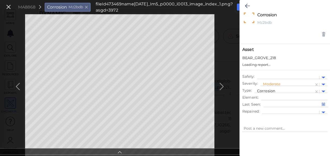
type textarea "x"
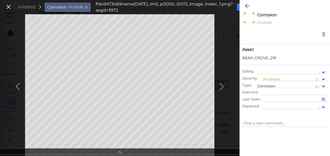
type textarea "x"
click at [240, 6] on icon at bounding box center [242, 7] width 4 height 4
click at [248, 5] on icon at bounding box center [247, 6] width 5 height 6
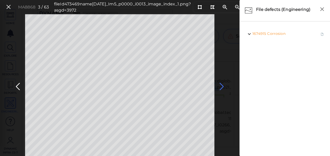
click at [222, 87] on icon at bounding box center [222, 87] width 8 height 10
click at [19, 87] on icon at bounding box center [18, 87] width 8 height 10
click at [6, 5] on icon at bounding box center [9, 7] width 6 height 7
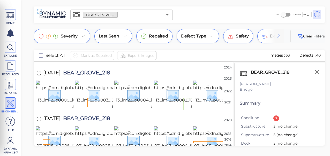
scroll to position [844, 0]
click at [169, 14] on icon "Open" at bounding box center [167, 15] width 6 height 6
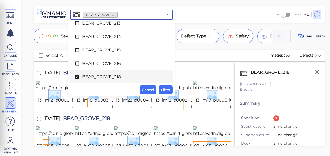
scroll to position [492, 0]
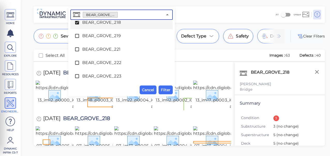
click at [77, 22] on icon at bounding box center [77, 23] width 4 height 4
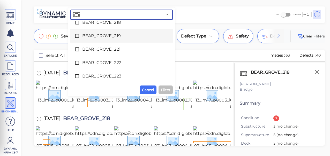
click at [76, 36] on icon at bounding box center [77, 35] width 5 height 5
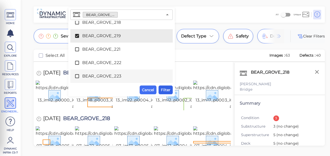
click at [164, 90] on span "Filter" at bounding box center [166, 90] width 10 height 6
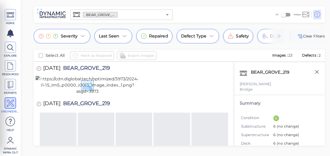
click at [88, 95] on img at bounding box center [88, 85] width 104 height 19
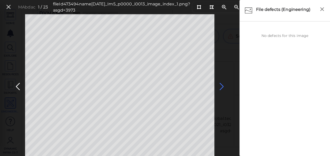
click at [222, 84] on icon at bounding box center [222, 87] width 8 height 10
click at [221, 85] on icon at bounding box center [222, 87] width 8 height 10
click at [225, 86] on icon at bounding box center [222, 87] width 8 height 10
click at [223, 86] on icon at bounding box center [222, 87] width 8 height 10
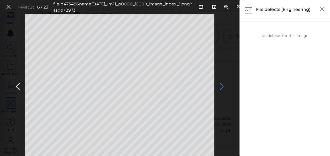
click at [221, 87] on icon at bounding box center [222, 87] width 8 height 10
click at [17, 85] on icon at bounding box center [18, 87] width 8 height 10
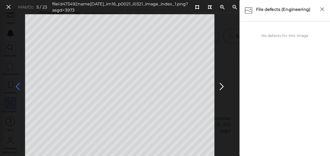
click at [17, 85] on icon at bounding box center [18, 87] width 8 height 10
click at [197, 6] on icon at bounding box center [199, 7] width 4 height 4
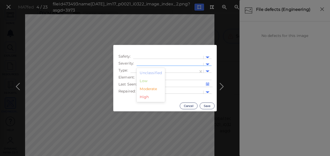
click at [180, 62] on div at bounding box center [170, 64] width 62 height 5
click at [153, 89] on div "Moderate" at bounding box center [151, 89] width 28 height 8
click at [191, 71] on div at bounding box center [164, 71] width 62 height 5
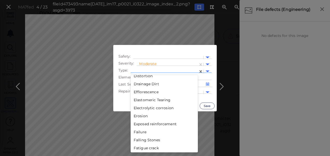
scroll to position [340, 0]
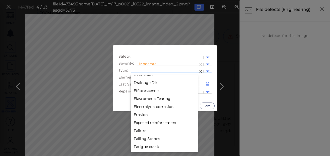
click at [141, 114] on div "Erosion" at bounding box center [164, 115] width 67 height 8
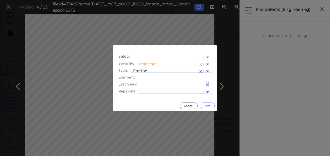
click at [207, 105] on button "Save" at bounding box center [207, 106] width 15 height 7
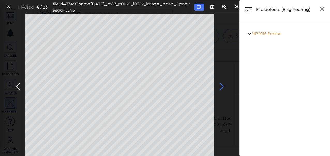
click at [222, 87] on icon at bounding box center [222, 87] width 8 height 10
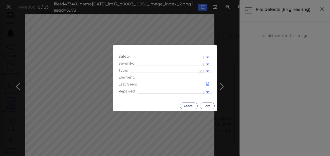
click at [155, 64] on div at bounding box center [170, 64] width 62 height 5
click at [150, 88] on div "Moderate" at bounding box center [151, 89] width 28 height 8
click at [195, 72] on div at bounding box center [164, 71] width 62 height 5
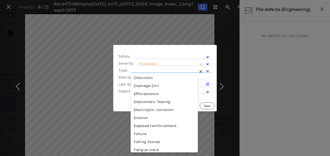
scroll to position [340, 0]
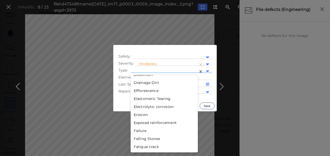
click at [145, 116] on div "Erosion" at bounding box center [164, 115] width 67 height 8
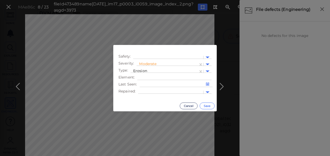
click at [207, 106] on button "Save" at bounding box center [207, 106] width 15 height 7
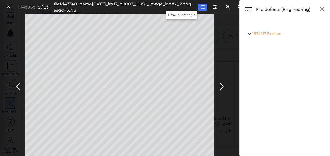
click at [198, 7] on button at bounding box center [203, 7] width 10 height 7
click at [221, 86] on icon at bounding box center [222, 87] width 8 height 10
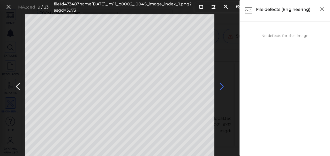
click at [222, 85] on icon at bounding box center [222, 87] width 8 height 10
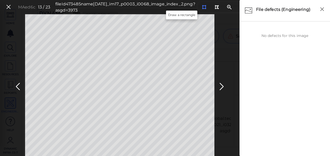
click at [202, 6] on icon at bounding box center [204, 7] width 4 height 4
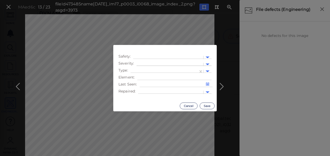
click at [153, 62] on div at bounding box center [170, 64] width 62 height 5
click at [148, 90] on div "Moderate" at bounding box center [151, 89] width 28 height 8
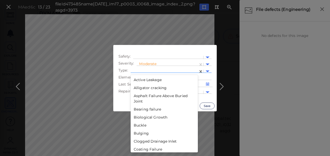
click at [207, 70] on div at bounding box center [208, 72] width 8 height 6
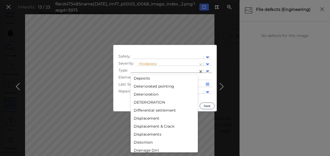
scroll to position [340, 0]
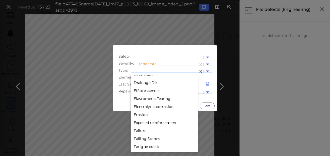
click at [138, 115] on div "Erosion" at bounding box center [164, 115] width 67 height 8
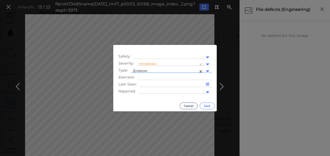
click at [212, 106] on button "Save" at bounding box center [207, 106] width 15 height 7
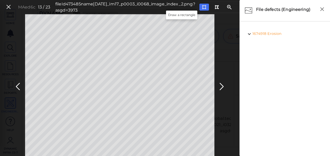
click at [202, 8] on icon at bounding box center [204, 7] width 4 height 4
click at [222, 87] on icon at bounding box center [222, 87] width 8 height 10
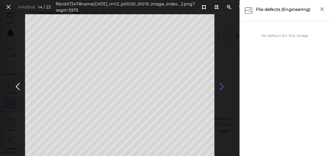
click at [224, 87] on icon at bounding box center [222, 87] width 8 height 10
drag, startPoint x: 180, startPoint y: 7, endPoint x: 177, endPoint y: 8, distance: 3.4
click at [201, 7] on icon at bounding box center [203, 7] width 4 height 4
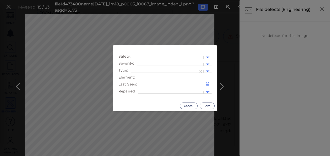
click at [149, 63] on div at bounding box center [170, 64] width 62 height 5
click at [151, 89] on div "Moderate" at bounding box center [151, 89] width 28 height 8
click at [167, 71] on div at bounding box center [164, 71] width 62 height 5
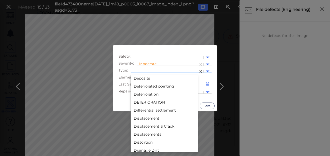
scroll to position [340, 0]
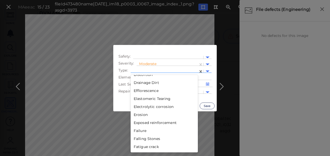
click at [144, 115] on div "Erosion" at bounding box center [164, 115] width 67 height 8
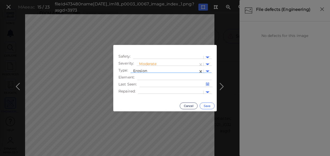
click at [208, 105] on button "Save" at bounding box center [207, 106] width 15 height 7
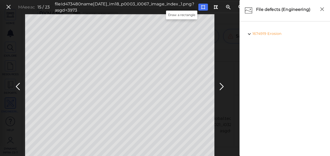
click at [201, 7] on icon at bounding box center [203, 7] width 4 height 4
click at [220, 87] on icon at bounding box center [222, 87] width 8 height 10
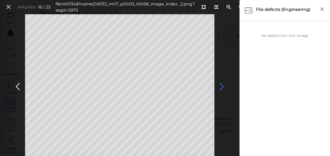
click at [223, 86] on icon at bounding box center [222, 87] width 8 height 10
click at [221, 86] on icon at bounding box center [222, 87] width 8 height 10
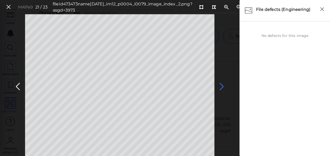
click at [221, 86] on icon at bounding box center [222, 87] width 8 height 10
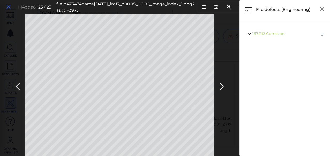
click at [8, 5] on icon at bounding box center [9, 7] width 6 height 7
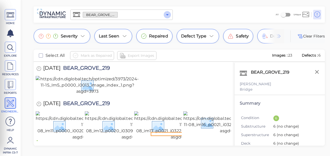
click at [165, 13] on icon "Open" at bounding box center [167, 15] width 6 height 6
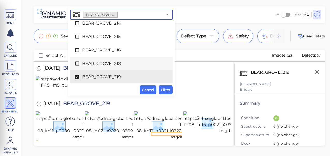
scroll to position [505, 0]
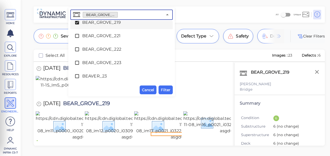
click at [75, 23] on icon at bounding box center [77, 23] width 4 height 4
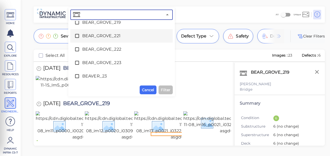
click at [76, 35] on icon at bounding box center [77, 35] width 5 height 5
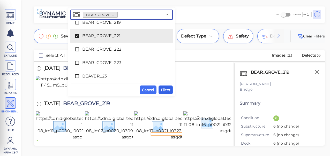
click at [165, 89] on span "Filter" at bounding box center [166, 90] width 10 height 6
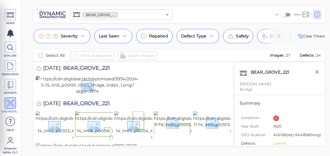
click at [115, 95] on img at bounding box center [88, 85] width 104 height 19
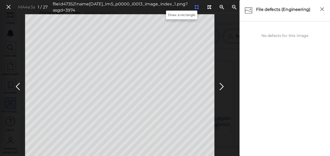
click at [195, 7] on icon at bounding box center [197, 7] width 4 height 4
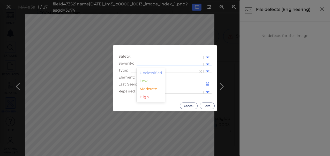
click at [164, 64] on div at bounding box center [170, 64] width 62 height 5
click at [153, 89] on div "Moderate" at bounding box center [151, 89] width 28 height 8
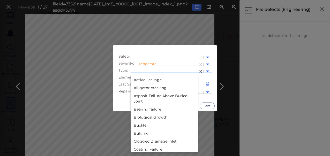
click at [164, 71] on div at bounding box center [164, 71] width 62 height 5
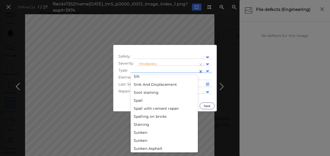
scroll to position [884, 0]
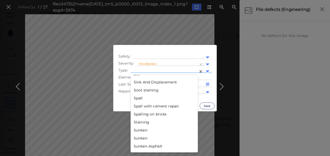
click at [138, 96] on div "Spall" at bounding box center [164, 99] width 67 height 8
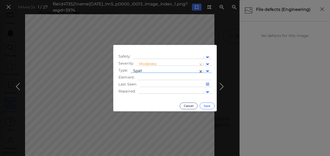
click at [207, 105] on button "Save" at bounding box center [207, 106] width 15 height 7
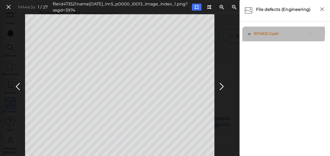
click at [269, 33] on span "1674920 Spall" at bounding box center [266, 34] width 26 height 6
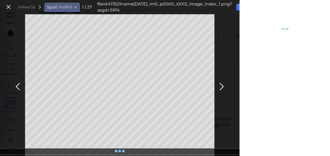
type textarea "x"
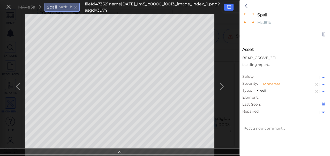
type textarea "x"
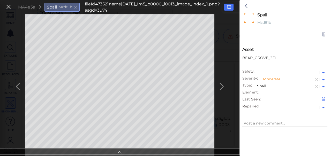
type textarea "x"
click at [224, 7] on button at bounding box center [229, 7] width 10 height 7
click at [248, 4] on icon at bounding box center [247, 6] width 5 height 6
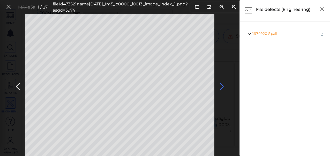
click at [221, 85] on icon at bounding box center [222, 87] width 8 height 10
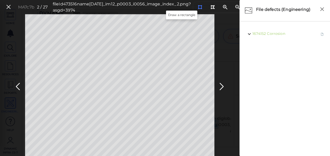
click at [198, 7] on icon at bounding box center [200, 7] width 4 height 4
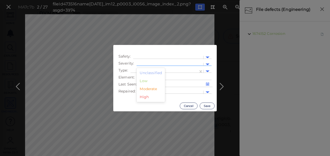
click at [149, 62] on div at bounding box center [170, 64] width 62 height 5
click at [149, 88] on div "Moderate" at bounding box center [151, 89] width 28 height 8
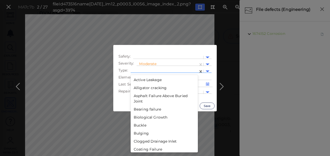
click at [165, 70] on div at bounding box center [164, 71] width 62 height 5
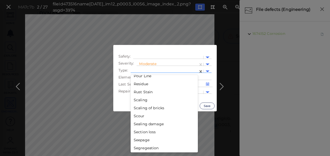
scroll to position [884, 0]
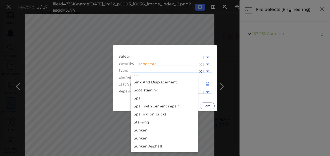
click at [137, 98] on div "Spall" at bounding box center [164, 99] width 67 height 8
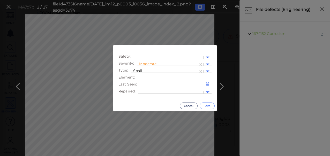
click at [206, 105] on button "Save" at bounding box center [207, 106] width 15 height 7
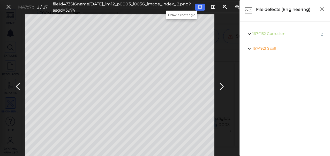
click at [198, 6] on icon at bounding box center [200, 7] width 4 height 4
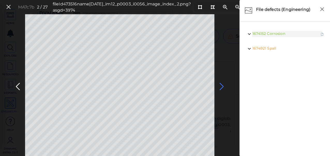
click at [222, 85] on icon at bounding box center [222, 87] width 8 height 10
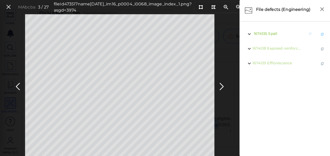
click at [272, 33] on span "Spall" at bounding box center [273, 33] width 9 height 5
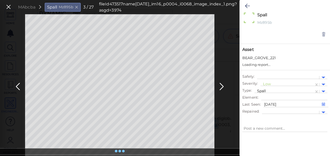
type textarea "x"
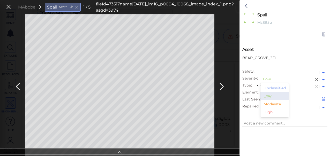
click at [269, 79] on div at bounding box center [287, 79] width 48 height 5
click at [272, 105] on div "Moderate" at bounding box center [275, 104] width 28 height 8
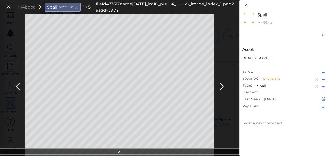
type textarea "x"
click at [271, 80] on div at bounding box center [287, 79] width 48 height 5
click at [247, 5] on icon at bounding box center [247, 6] width 5 height 6
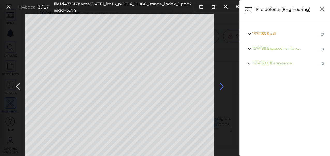
click at [222, 85] on icon at bounding box center [222, 87] width 8 height 10
click at [269, 36] on span "1674136 Spall" at bounding box center [265, 34] width 25 height 6
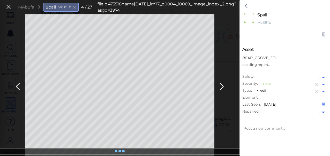
type textarea "x"
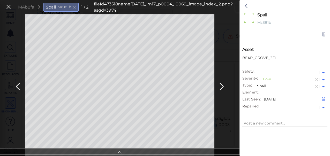
click at [268, 77] on div at bounding box center [287, 79] width 48 height 5
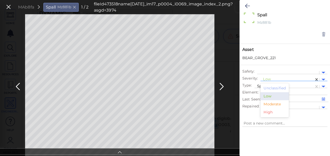
click at [271, 104] on div "Moderate" at bounding box center [275, 104] width 28 height 8
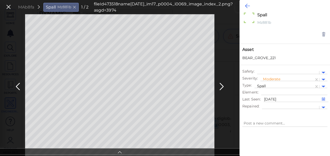
type textarea "x"
click at [221, 85] on icon at bounding box center [222, 87] width 8 height 10
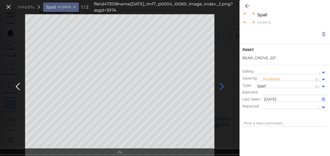
type textarea "x"
click at [18, 85] on icon at bounding box center [18, 87] width 8 height 10
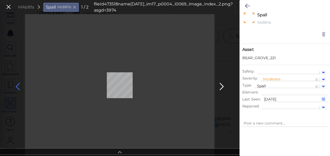
type textarea "x"
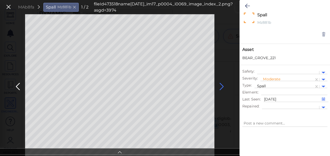
click at [223, 86] on icon at bounding box center [222, 87] width 8 height 10
type textarea "x"
click at [222, 86] on icon at bounding box center [222, 87] width 8 height 10
type textarea "x"
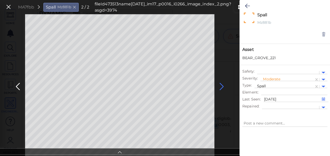
type textarea "x"
click at [224, 87] on icon at bounding box center [222, 87] width 8 height 10
type textarea "x"
click at [244, 6] on button at bounding box center [248, 5] width 10 height 11
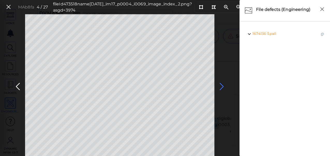
click at [221, 87] on icon at bounding box center [222, 87] width 8 height 10
click at [222, 86] on icon at bounding box center [222, 87] width 8 height 10
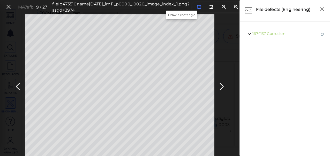
click at [197, 6] on icon at bounding box center [199, 7] width 4 height 4
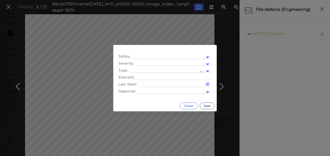
click at [190, 106] on button "Cancel" at bounding box center [189, 106] width 18 height 7
click at [149, 63] on div at bounding box center [170, 64] width 62 height 5
click at [150, 88] on div "Moderate" at bounding box center [151, 89] width 28 height 8
click at [173, 71] on div at bounding box center [164, 71] width 62 height 5
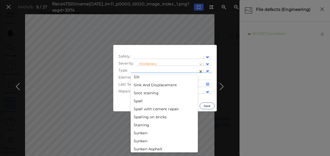
scroll to position [884, 0]
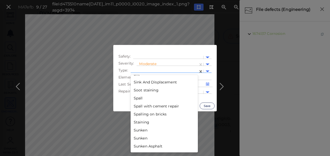
click at [137, 98] on div "Spall" at bounding box center [164, 99] width 67 height 8
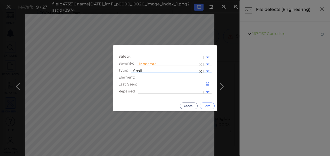
click at [205, 106] on button "Save" at bounding box center [207, 106] width 15 height 7
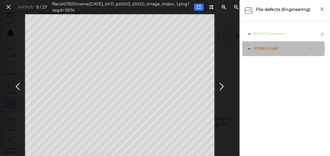
click at [271, 49] on span "Spall" at bounding box center [274, 48] width 9 height 5
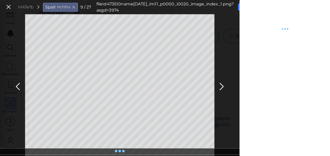
type textarea "x"
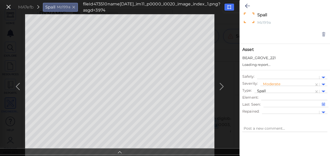
type textarea "x"
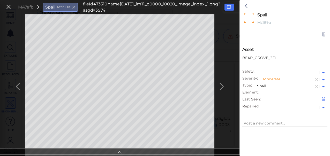
type textarea "x"
click at [227, 6] on icon at bounding box center [229, 7] width 4 height 4
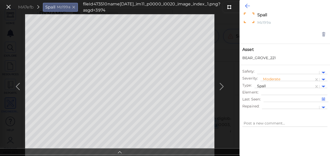
click at [247, 6] on icon at bounding box center [247, 6] width 5 height 6
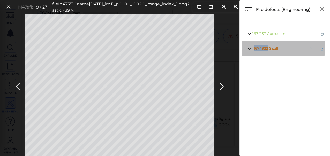
click at [268, 48] on span "1674922" at bounding box center [261, 48] width 15 height 5
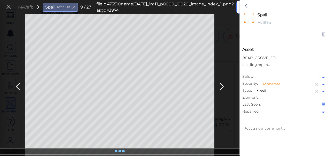
type textarea "x"
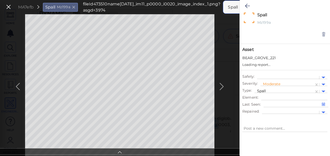
type textarea "x"
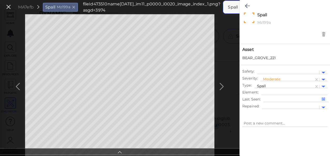
type textarea "x"
click at [247, 5] on icon at bounding box center [247, 6] width 5 height 6
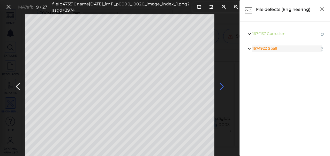
click at [222, 86] on icon at bounding box center [222, 87] width 8 height 10
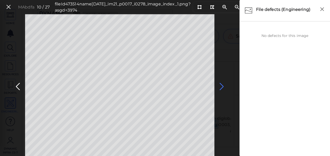
click at [221, 86] on icon at bounding box center [222, 87] width 8 height 10
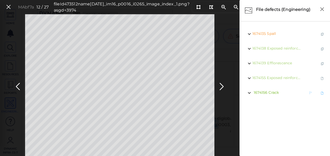
click at [270, 93] on span "Crack" at bounding box center [274, 92] width 10 height 5
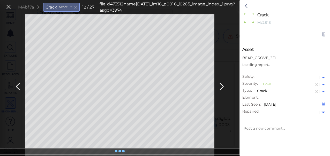
click at [272, 83] on div at bounding box center [287, 84] width 48 height 5
type textarea "x"
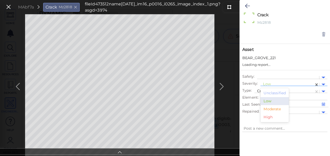
type textarea "x"
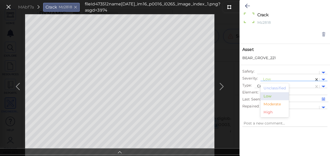
click at [269, 108] on div "Moderate" at bounding box center [275, 104] width 28 height 8
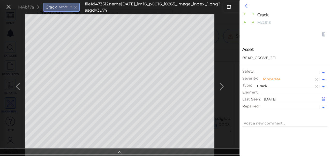
type textarea "x"
click at [249, 5] on icon at bounding box center [247, 6] width 5 height 6
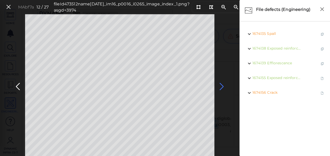
click at [221, 85] on icon at bounding box center [222, 87] width 8 height 10
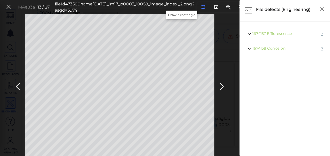
click at [201, 7] on icon at bounding box center [203, 7] width 4 height 4
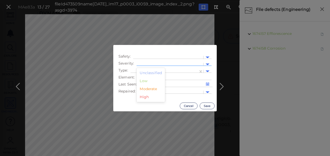
click at [175, 62] on div at bounding box center [170, 64] width 62 height 5
click at [149, 89] on div "Moderate" at bounding box center [151, 89] width 28 height 8
click at [182, 68] on div "Moderate" at bounding box center [167, 64] width 56 height 6
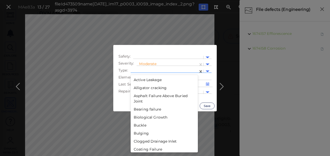
click at [181, 73] on div at bounding box center [164, 71] width 62 height 5
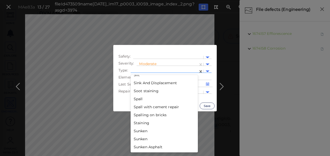
scroll to position [884, 0]
click at [137, 98] on div "Spall" at bounding box center [164, 99] width 67 height 8
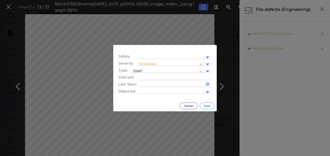
click at [210, 107] on button "Save" at bounding box center [207, 106] width 15 height 7
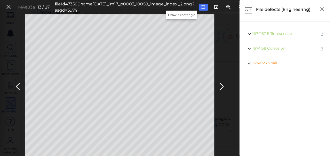
click at [201, 7] on icon at bounding box center [203, 7] width 4 height 4
click at [222, 85] on icon at bounding box center [222, 87] width 8 height 10
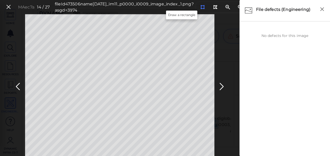
click at [201, 6] on icon at bounding box center [203, 7] width 4 height 4
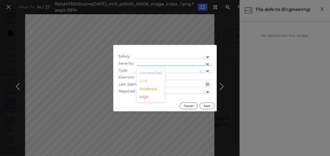
click at [171, 63] on div at bounding box center [170, 64] width 62 height 5
click at [147, 89] on div "Moderate" at bounding box center [151, 89] width 28 height 8
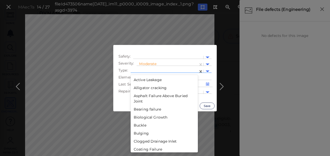
click at [147, 70] on div at bounding box center [164, 71] width 62 height 5
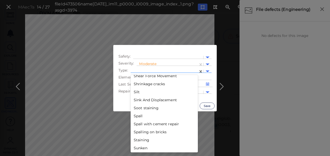
scroll to position [863, 0]
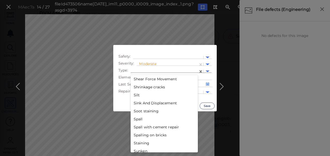
click at [137, 121] on div "Spall" at bounding box center [164, 119] width 67 height 8
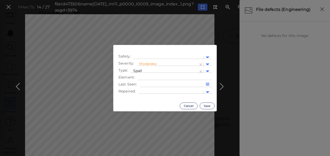
drag, startPoint x: 207, startPoint y: 107, endPoint x: 243, endPoint y: 69, distance: 52.4
click at [207, 106] on button "Save" at bounding box center [207, 106] width 15 height 7
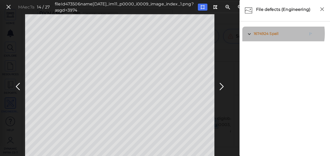
click at [271, 34] on span "Spall" at bounding box center [274, 33] width 9 height 5
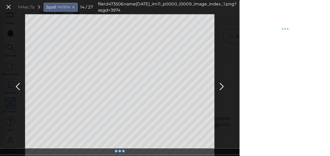
type textarea "x"
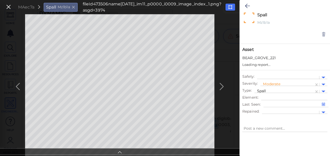
type textarea "x"
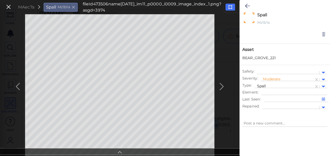
type textarea "x"
click at [226, 6] on button at bounding box center [231, 7] width 10 height 7
click at [247, 6] on icon at bounding box center [247, 6] width 5 height 6
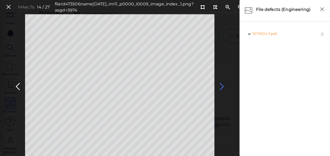
click at [221, 86] on icon at bounding box center [222, 87] width 8 height 10
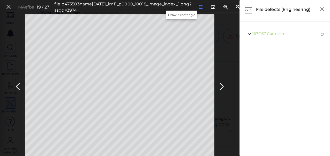
click at [199, 7] on icon at bounding box center [201, 7] width 4 height 4
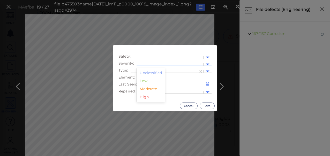
click at [181, 64] on div at bounding box center [170, 64] width 62 height 5
click at [146, 90] on div "Moderate" at bounding box center [151, 89] width 28 height 8
click at [186, 70] on div at bounding box center [164, 71] width 62 height 5
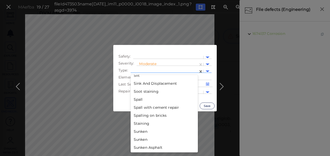
scroll to position [884, 0]
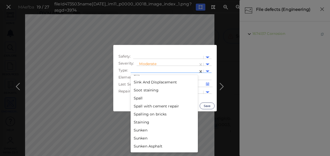
click at [141, 96] on div "Spall" at bounding box center [164, 99] width 67 height 8
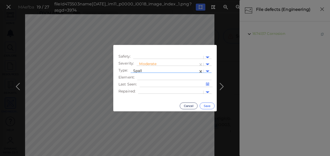
click at [204, 106] on button "Save" at bounding box center [207, 106] width 15 height 7
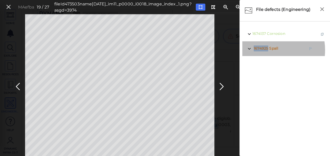
click at [266, 50] on span "1674925" at bounding box center [261, 48] width 15 height 5
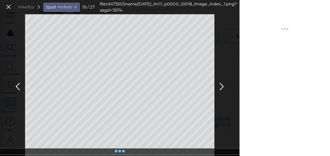
type textarea "x"
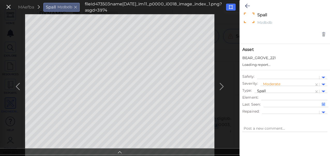
type textarea "x"
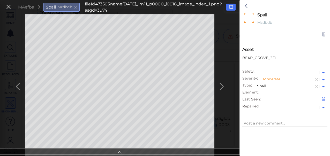
type textarea "x"
click at [247, 5] on icon at bounding box center [247, 6] width 5 height 6
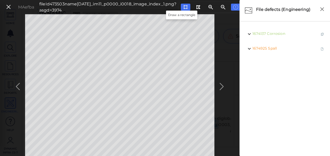
click at [184, 5] on icon at bounding box center [186, 7] width 4 height 4
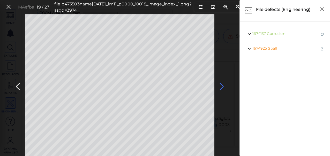
click at [221, 86] on icon at bounding box center [222, 87] width 8 height 10
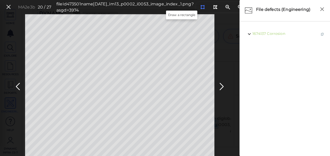
click at [201, 8] on icon at bounding box center [203, 7] width 4 height 4
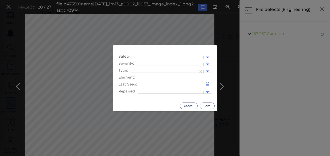
click at [155, 63] on div at bounding box center [170, 64] width 62 height 5
click at [154, 88] on div "Moderate" at bounding box center [151, 89] width 28 height 8
click at [206, 70] on div at bounding box center [208, 72] width 8 height 6
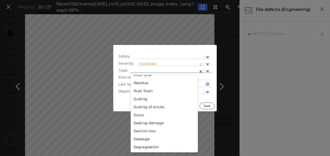
scroll to position [884, 0]
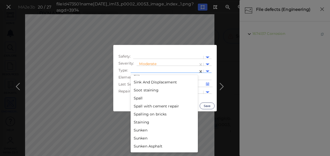
click at [136, 98] on div "Spall" at bounding box center [164, 99] width 67 height 8
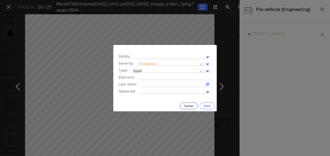
click at [211, 106] on button "Save" at bounding box center [207, 106] width 15 height 7
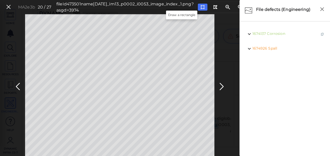
click at [201, 5] on icon at bounding box center [203, 7] width 4 height 4
click at [223, 85] on icon at bounding box center [222, 87] width 8 height 10
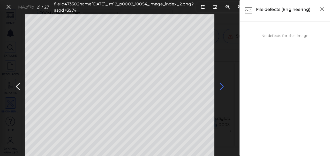
click at [223, 85] on icon at bounding box center [222, 87] width 8 height 10
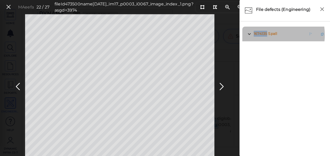
click at [265, 35] on span "1674135" at bounding box center [260, 33] width 13 height 5
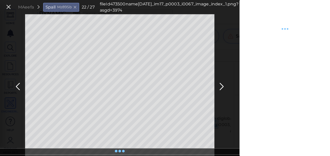
type textarea "x"
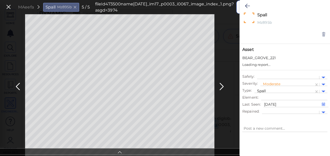
type textarea "x"
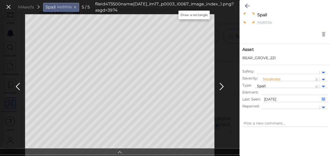
click at [241, 6] on icon at bounding box center [243, 7] width 4 height 4
type textarea "x"
click at [241, 6] on icon at bounding box center [243, 7] width 4 height 4
click at [224, 83] on icon at bounding box center [222, 87] width 8 height 10
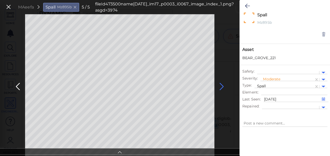
type textarea "x"
click at [223, 86] on icon at bounding box center [222, 87] width 8 height 10
type textarea "x"
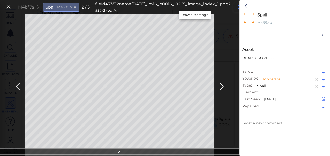
click at [238, 8] on icon at bounding box center [240, 7] width 4 height 4
type textarea "x"
click at [238, 8] on icon at bounding box center [240, 7] width 4 height 4
click at [246, 5] on icon at bounding box center [247, 6] width 5 height 6
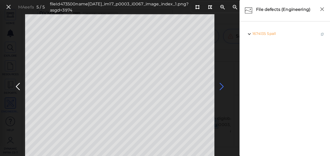
click at [222, 85] on icon at bounding box center [222, 87] width 8 height 10
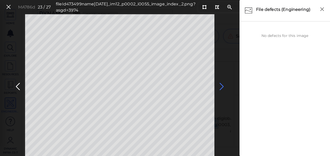
click at [222, 86] on icon at bounding box center [222, 87] width 8 height 10
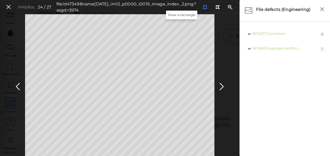
click at [203, 6] on icon at bounding box center [205, 7] width 4 height 4
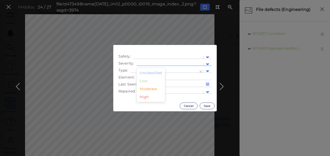
click at [160, 63] on div at bounding box center [170, 64] width 62 height 5
click at [150, 89] on div "Moderate" at bounding box center [151, 89] width 28 height 8
click at [192, 69] on div at bounding box center [164, 71] width 62 height 5
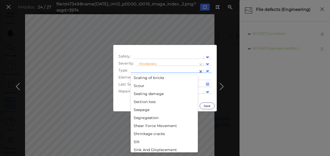
scroll to position [884, 0]
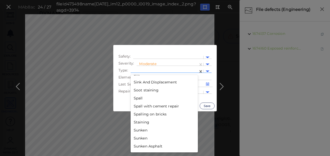
click at [138, 98] on div "Spall" at bounding box center [164, 99] width 67 height 8
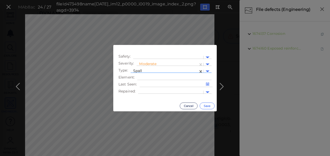
click at [209, 106] on button "Save" at bounding box center [207, 106] width 15 height 7
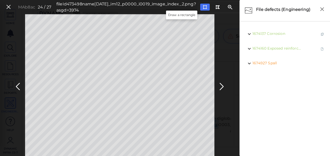
click at [203, 6] on icon at bounding box center [205, 7] width 4 height 4
click at [222, 89] on icon at bounding box center [222, 87] width 8 height 10
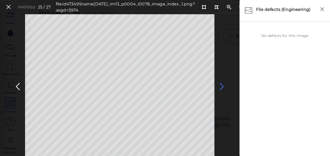
click at [221, 86] on icon at bounding box center [222, 87] width 8 height 10
click at [202, 6] on icon at bounding box center [204, 7] width 4 height 4
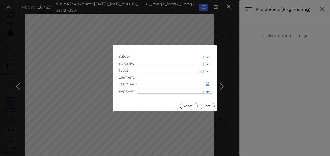
click at [151, 63] on div at bounding box center [170, 64] width 62 height 5
click at [152, 88] on div "Moderate" at bounding box center [151, 89] width 28 height 8
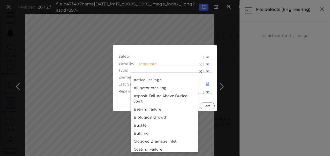
click at [159, 69] on div at bounding box center [164, 71] width 62 height 5
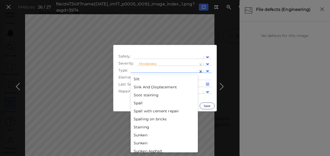
scroll to position [884, 0]
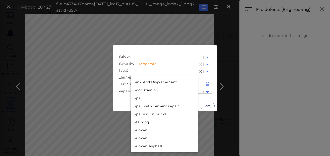
click at [139, 98] on div "Spall" at bounding box center [164, 99] width 67 height 8
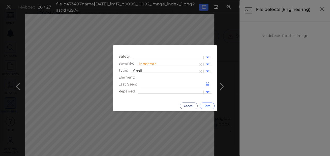
click at [207, 106] on button "Save" at bounding box center [207, 106] width 15 height 7
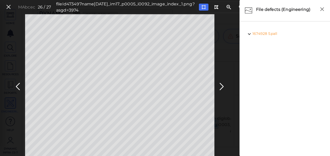
click at [269, 33] on span "1674928 Spall" at bounding box center [265, 34] width 25 height 6
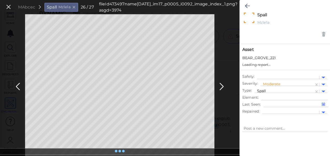
type textarea "x"
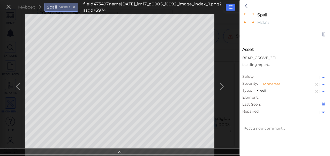
type textarea "x"
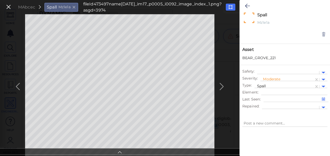
type textarea "x"
click at [226, 7] on button at bounding box center [231, 7] width 10 height 7
click at [249, 5] on icon at bounding box center [247, 6] width 5 height 6
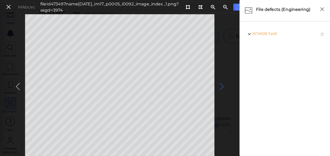
click at [218, 85] on icon at bounding box center [222, 87] width 8 height 10
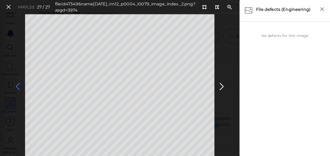
click at [18, 84] on icon at bounding box center [18, 87] width 8 height 10
click at [8, 6] on icon at bounding box center [9, 7] width 6 height 7
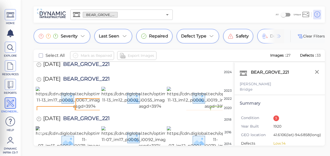
scroll to position [620, 0]
click at [167, 15] on icon "Open" at bounding box center [167, 15] width 6 height 6
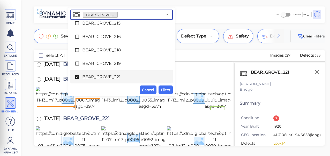
scroll to position [519, 0]
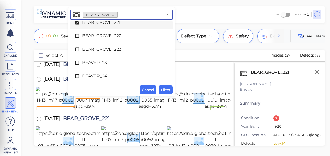
click at [76, 22] on icon at bounding box center [77, 22] width 5 height 5
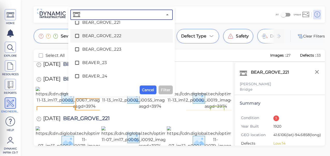
click at [77, 34] on icon at bounding box center [77, 35] width 5 height 5
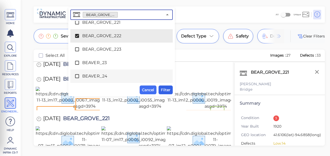
click at [164, 91] on span "Filter" at bounding box center [166, 90] width 10 height 6
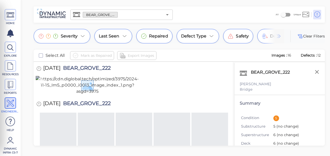
click at [111, 95] on img at bounding box center [88, 85] width 104 height 19
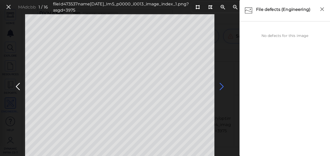
click at [224, 87] on icon at bounding box center [222, 87] width 8 height 10
click at [222, 87] on icon at bounding box center [222, 87] width 8 height 10
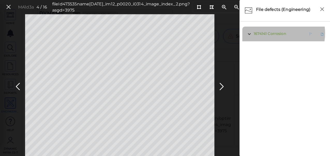
click at [269, 33] on span "Corrosion" at bounding box center [277, 33] width 18 height 5
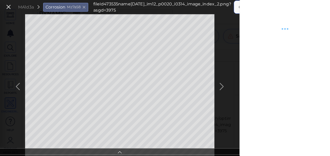
type textarea "x"
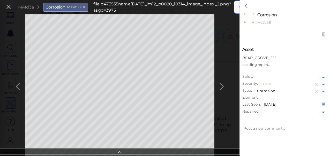
type textarea "x"
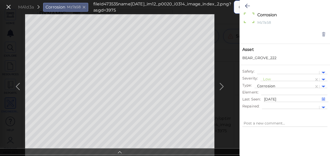
type textarea "x"
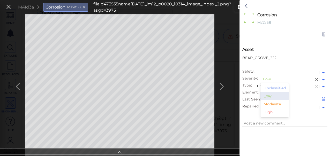
click at [270, 78] on div at bounding box center [287, 79] width 48 height 5
click at [270, 103] on div "Moderate" at bounding box center [275, 104] width 28 height 8
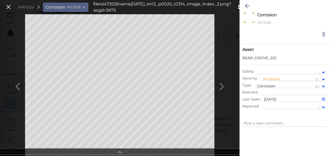
type textarea "x"
click at [246, 4] on icon at bounding box center [247, 6] width 5 height 6
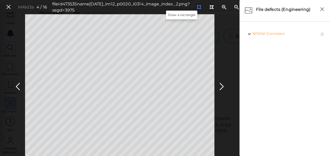
click at [197, 6] on icon at bounding box center [199, 7] width 4 height 4
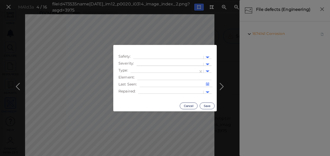
click at [161, 63] on div at bounding box center [170, 64] width 62 height 5
click at [151, 89] on div "Moderate" at bounding box center [151, 89] width 28 height 8
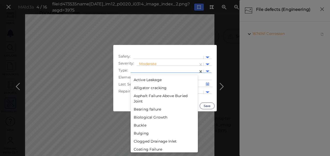
click at [175, 69] on div at bounding box center [164, 71] width 62 height 5
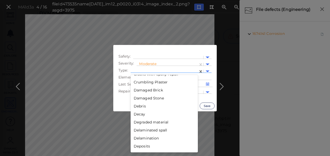
scroll to position [272, 0]
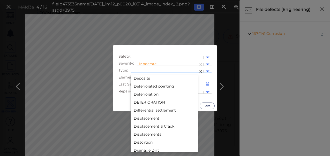
click at [141, 143] on div "Distortion" at bounding box center [164, 143] width 67 height 8
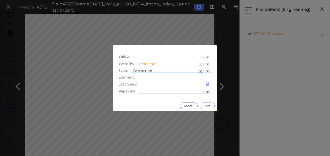
click at [209, 106] on button "Save" at bounding box center [207, 106] width 15 height 7
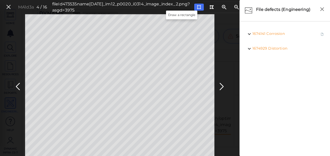
click at [197, 5] on icon at bounding box center [199, 7] width 4 height 4
click at [220, 85] on icon at bounding box center [222, 87] width 8 height 10
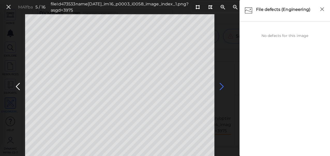
click at [222, 87] on icon at bounding box center [222, 87] width 8 height 10
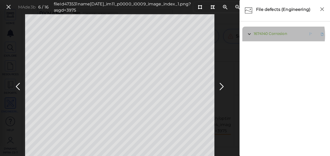
click at [271, 35] on span "Corrosion" at bounding box center [278, 33] width 18 height 5
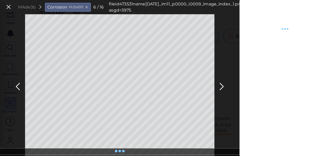
type textarea "x"
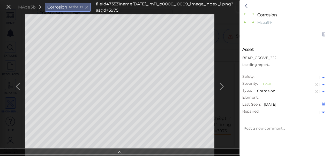
type textarea "x"
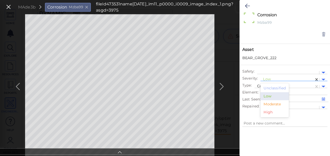
click at [271, 78] on div at bounding box center [287, 79] width 48 height 5
click at [271, 104] on div "Moderate" at bounding box center [275, 104] width 28 height 8
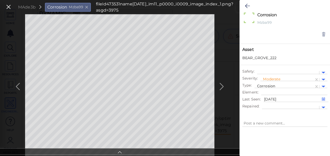
type textarea "x"
drag, startPoint x: 195, startPoint y: 7, endPoint x: 179, endPoint y: 15, distance: 17.6
click at [240, 7] on icon at bounding box center [242, 7] width 4 height 4
type textarea "x"
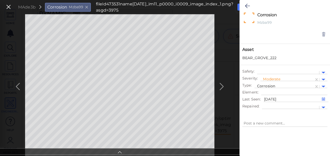
type textarea "x"
click at [240, 6] on icon at bounding box center [242, 7] width 4 height 4
click at [246, 6] on icon at bounding box center [247, 6] width 5 height 6
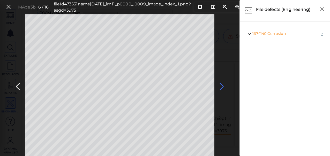
click at [224, 85] on icon at bounding box center [222, 87] width 8 height 10
click at [222, 86] on icon at bounding box center [222, 87] width 8 height 10
click at [220, 85] on icon at bounding box center [222, 87] width 8 height 10
click at [221, 86] on icon at bounding box center [222, 87] width 8 height 10
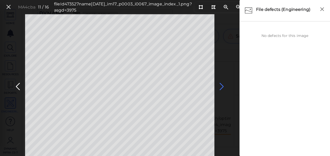
click at [221, 86] on icon at bounding box center [222, 87] width 8 height 10
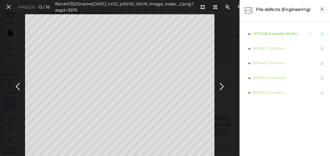
click at [278, 34] on span "Exposed reinforcement" at bounding box center [290, 33] width 43 height 5
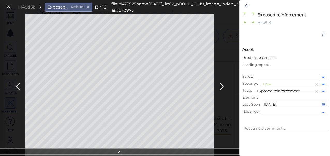
type textarea "x"
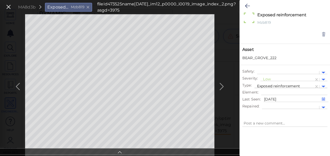
click at [322, 85] on div at bounding box center [324, 87] width 8 height 6
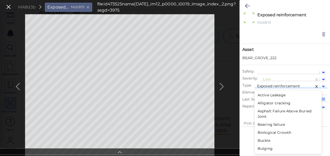
scroll to position [317, 0]
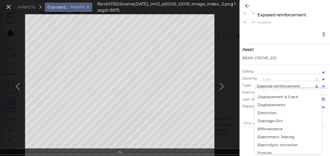
click at [268, 112] on div "Distortion" at bounding box center [288, 113] width 67 height 8
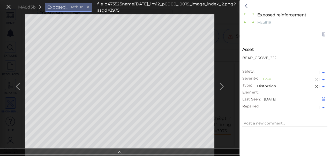
click at [276, 78] on div at bounding box center [287, 79] width 48 height 5
type textarea "x"
type textarea "Distortion"
type textarea "x"
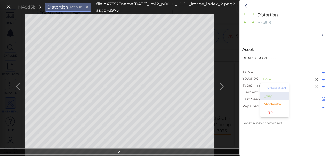
click at [270, 103] on div "Moderate" at bounding box center [275, 104] width 28 height 8
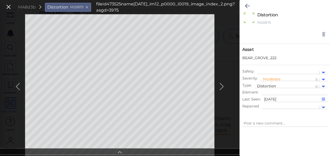
type textarea "x"
click at [251, 5] on button at bounding box center [248, 5] width 10 height 11
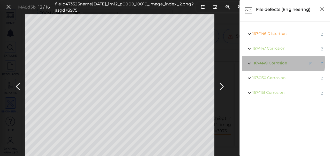
click at [276, 63] on span "Corrosion" at bounding box center [278, 63] width 18 height 5
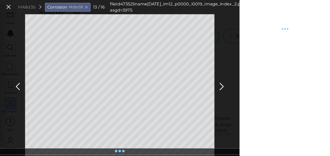
type textarea "x"
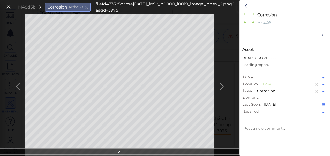
type textarea "x"
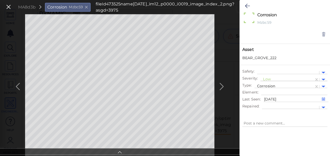
click at [268, 79] on div at bounding box center [287, 79] width 48 height 5
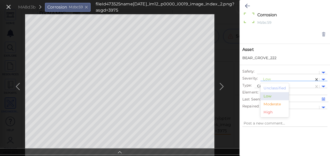
click at [272, 103] on div "Moderate" at bounding box center [275, 104] width 28 height 8
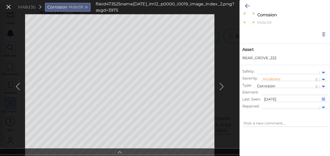
type textarea "x"
click at [249, 4] on icon at bounding box center [247, 6] width 5 height 6
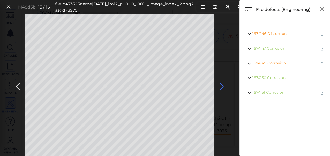
click at [222, 87] on icon at bounding box center [222, 87] width 8 height 10
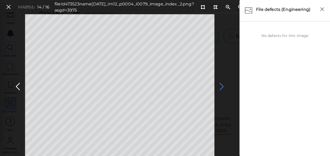
click at [221, 85] on icon at bounding box center [222, 87] width 8 height 10
click at [221, 86] on icon at bounding box center [222, 87] width 8 height 10
click at [17, 86] on icon at bounding box center [18, 87] width 8 height 10
click at [221, 86] on icon at bounding box center [222, 87] width 8 height 10
click at [199, 6] on icon at bounding box center [201, 7] width 4 height 4
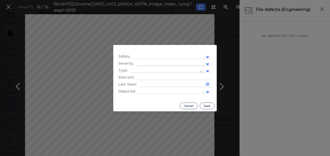
click at [176, 62] on div at bounding box center [170, 64] width 62 height 5
click at [144, 90] on div "Moderate" at bounding box center [151, 89] width 28 height 8
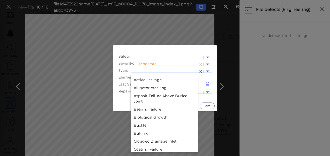
click at [184, 72] on div at bounding box center [164, 71] width 62 height 5
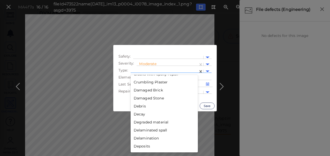
scroll to position [272, 0]
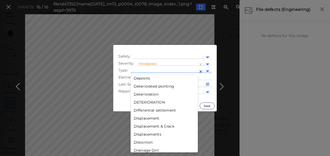
click at [138, 144] on div "Distortion" at bounding box center [164, 143] width 67 height 8
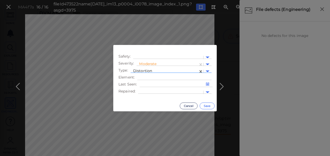
click at [211, 106] on button "Save" at bounding box center [207, 106] width 15 height 7
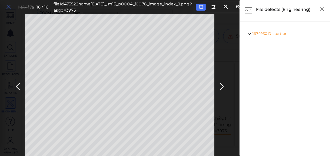
click at [7, 7] on icon at bounding box center [9, 7] width 6 height 7
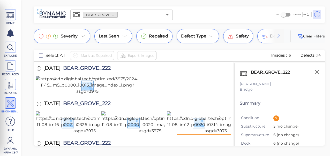
click at [110, 95] on img at bounding box center [88, 85] width 104 height 19
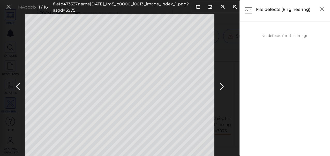
drag, startPoint x: 7, startPoint y: 8, endPoint x: 10, endPoint y: 14, distance: 6.9
click at [8, 8] on icon at bounding box center [9, 7] width 6 height 7
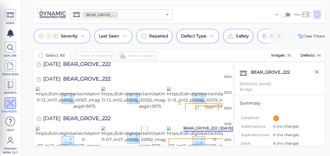
scroll to position [326, 0]
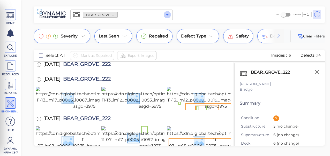
click at [168, 15] on icon "Open" at bounding box center [167, 15] width 6 height 6
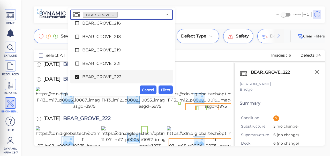
scroll to position [532, 0]
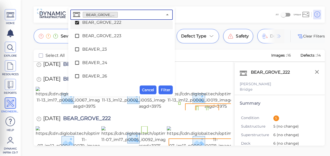
click at [76, 21] on icon at bounding box center [77, 23] width 4 height 4
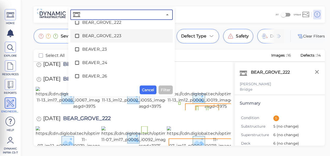
click at [75, 35] on icon at bounding box center [77, 36] width 4 height 4
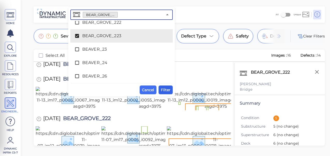
click at [167, 89] on span "Filter" at bounding box center [166, 90] width 10 height 6
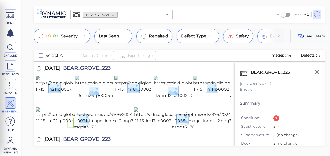
click at [56, 99] on img at bounding box center [84, 87] width 97 height 23
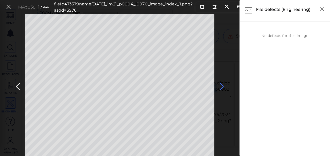
click at [221, 86] on icon at bounding box center [222, 87] width 8 height 10
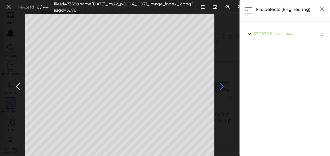
click at [221, 86] on icon at bounding box center [222, 87] width 8 height 10
click at [220, 86] on icon at bounding box center [222, 87] width 8 height 10
click at [220, 85] on icon at bounding box center [222, 87] width 8 height 10
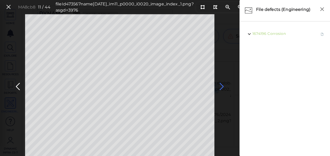
click at [220, 85] on icon at bounding box center [222, 87] width 8 height 10
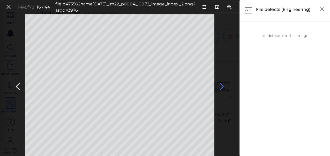
click at [220, 85] on icon at bounding box center [222, 87] width 8 height 10
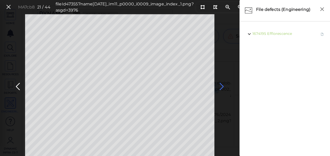
click at [220, 85] on icon at bounding box center [222, 87] width 8 height 10
click at [221, 86] on icon at bounding box center [222, 87] width 8 height 10
click at [222, 84] on icon at bounding box center [222, 87] width 8 height 10
click at [222, 85] on icon at bounding box center [222, 87] width 8 height 10
click at [221, 85] on icon at bounding box center [222, 87] width 8 height 10
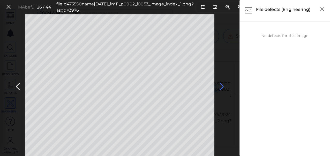
click at [220, 87] on icon at bounding box center [222, 87] width 8 height 10
click at [221, 87] on icon at bounding box center [222, 87] width 8 height 10
click at [221, 86] on icon at bounding box center [222, 87] width 8 height 10
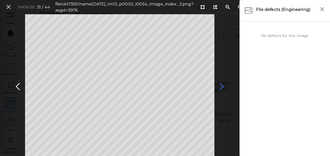
click at [221, 86] on icon at bounding box center [222, 87] width 8 height 10
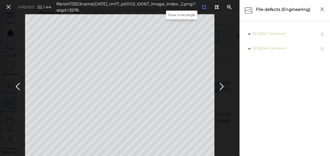
click at [202, 5] on icon at bounding box center [204, 7] width 4 height 4
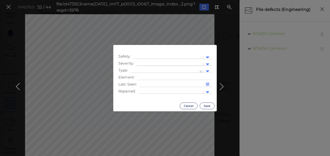
click at [157, 63] on div at bounding box center [170, 64] width 62 height 5
click at [151, 89] on div "Moderate" at bounding box center [151, 89] width 28 height 8
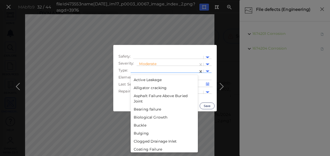
click at [186, 70] on div at bounding box center [164, 71] width 62 height 5
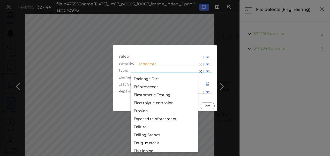
scroll to position [340, 0]
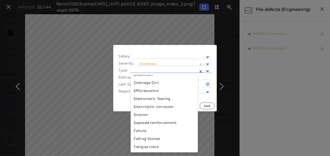
drag, startPoint x: 143, startPoint y: 114, endPoint x: 146, endPoint y: 113, distance: 2.9
click at [144, 115] on div "Erosion" at bounding box center [164, 115] width 67 height 8
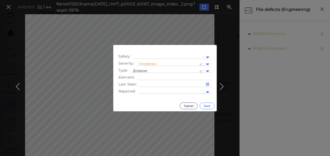
click at [206, 106] on button "Save" at bounding box center [207, 106] width 15 height 7
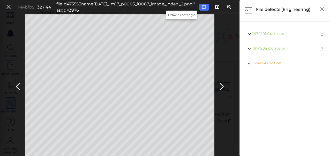
click at [202, 5] on icon at bounding box center [204, 7] width 4 height 4
click at [221, 86] on icon at bounding box center [222, 87] width 8 height 10
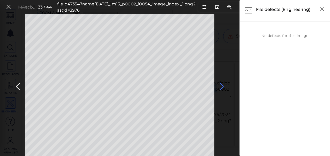
click at [222, 85] on icon at bounding box center [222, 87] width 8 height 10
click at [221, 86] on icon at bounding box center [222, 87] width 8 height 10
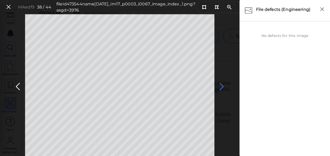
click at [221, 86] on icon at bounding box center [222, 87] width 8 height 10
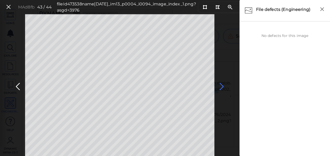
click at [221, 86] on icon at bounding box center [222, 87] width 8 height 10
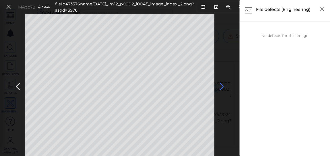
click at [221, 86] on icon at bounding box center [222, 87] width 8 height 10
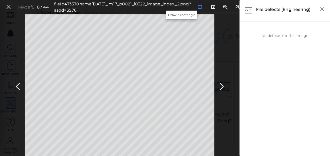
click at [198, 8] on icon at bounding box center [200, 7] width 4 height 4
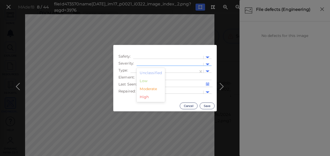
click at [167, 65] on div at bounding box center [170, 64] width 62 height 5
click at [153, 91] on div "Moderate" at bounding box center [151, 89] width 28 height 8
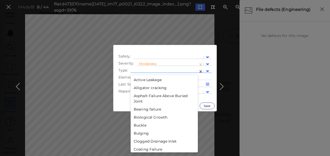
click at [188, 70] on div at bounding box center [164, 71] width 62 height 5
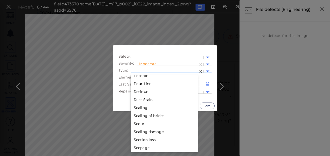
scroll to position [884, 0]
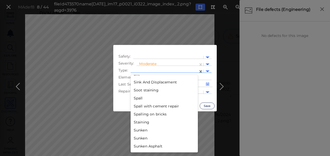
click at [136, 98] on div "Spall" at bounding box center [164, 99] width 67 height 8
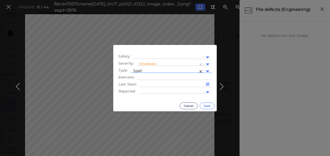
click at [208, 108] on button "Save" at bounding box center [207, 106] width 15 height 7
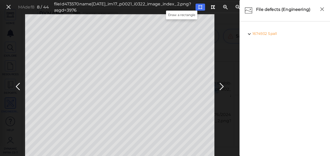
click at [198, 6] on icon at bounding box center [200, 7] width 4 height 4
click at [222, 85] on icon at bounding box center [222, 87] width 8 height 10
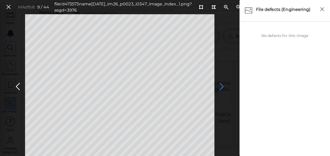
click at [222, 86] on icon at bounding box center [222, 87] width 8 height 10
click at [8, 9] on icon at bounding box center [9, 7] width 6 height 7
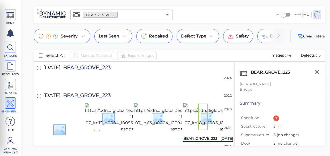
scroll to position [490, 0]
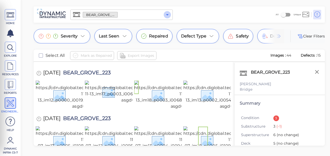
click at [168, 15] on icon "Open" at bounding box center [167, 14] width 3 height 1
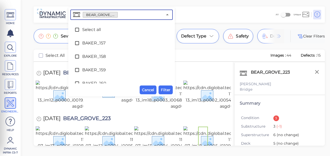
scroll to position [491, 0]
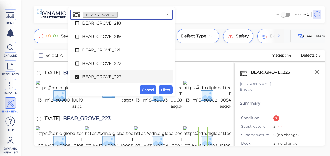
click at [76, 77] on icon at bounding box center [77, 77] width 4 height 4
click at [169, 77] on li "BEAR_GROVE_223" at bounding box center [121, 76] width 103 height 13
click at [76, 76] on icon at bounding box center [77, 77] width 4 height 4
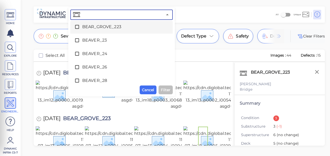
scroll to position [546, 0]
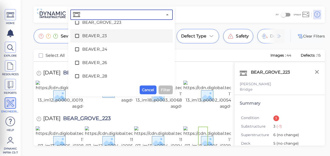
click at [77, 35] on icon at bounding box center [77, 35] width 5 height 5
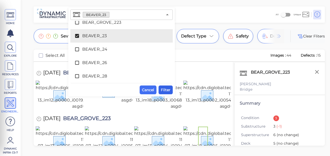
click at [167, 89] on span "Filter" at bounding box center [166, 90] width 10 height 6
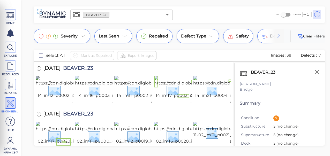
click at [61, 95] on img at bounding box center [84, 90] width 96 height 29
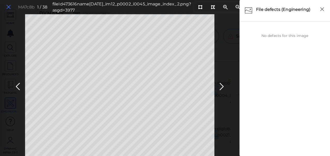
click at [6, 6] on icon at bounding box center [9, 7] width 6 height 7
